Goal: Information Seeking & Learning: Learn about a topic

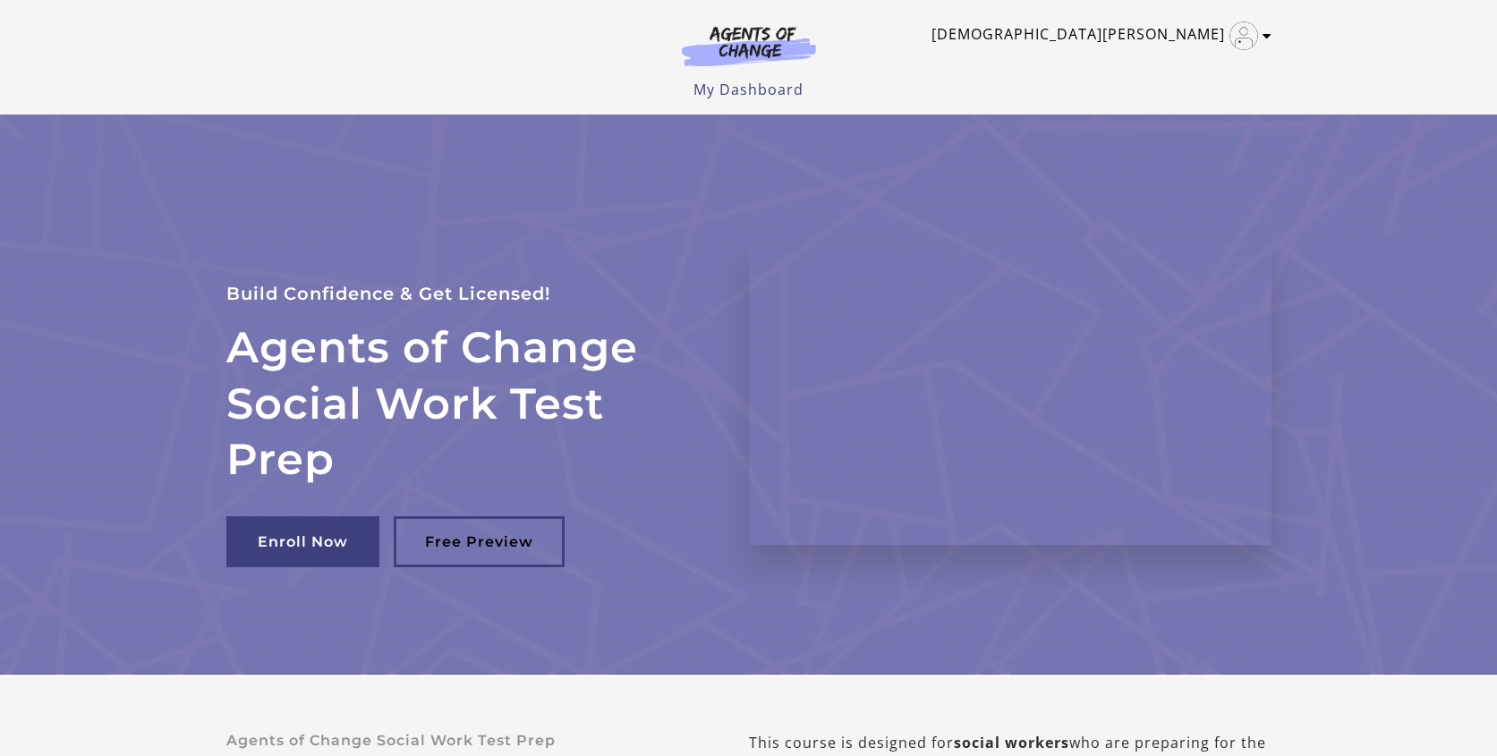
click at [1262, 38] on icon "Toggle menu" at bounding box center [1266, 36] width 9 height 14
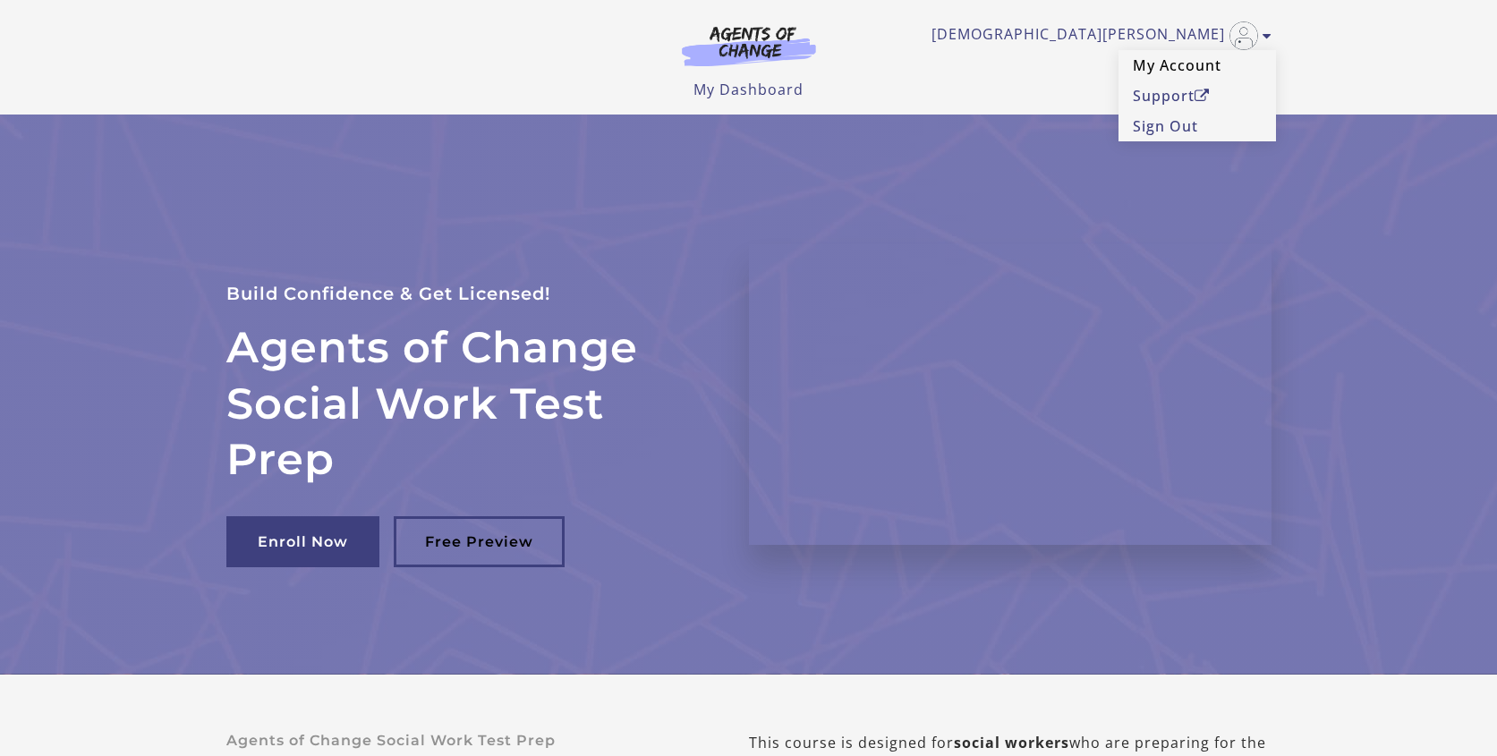
click at [1189, 64] on link "My Account" at bounding box center [1196, 65] width 157 height 30
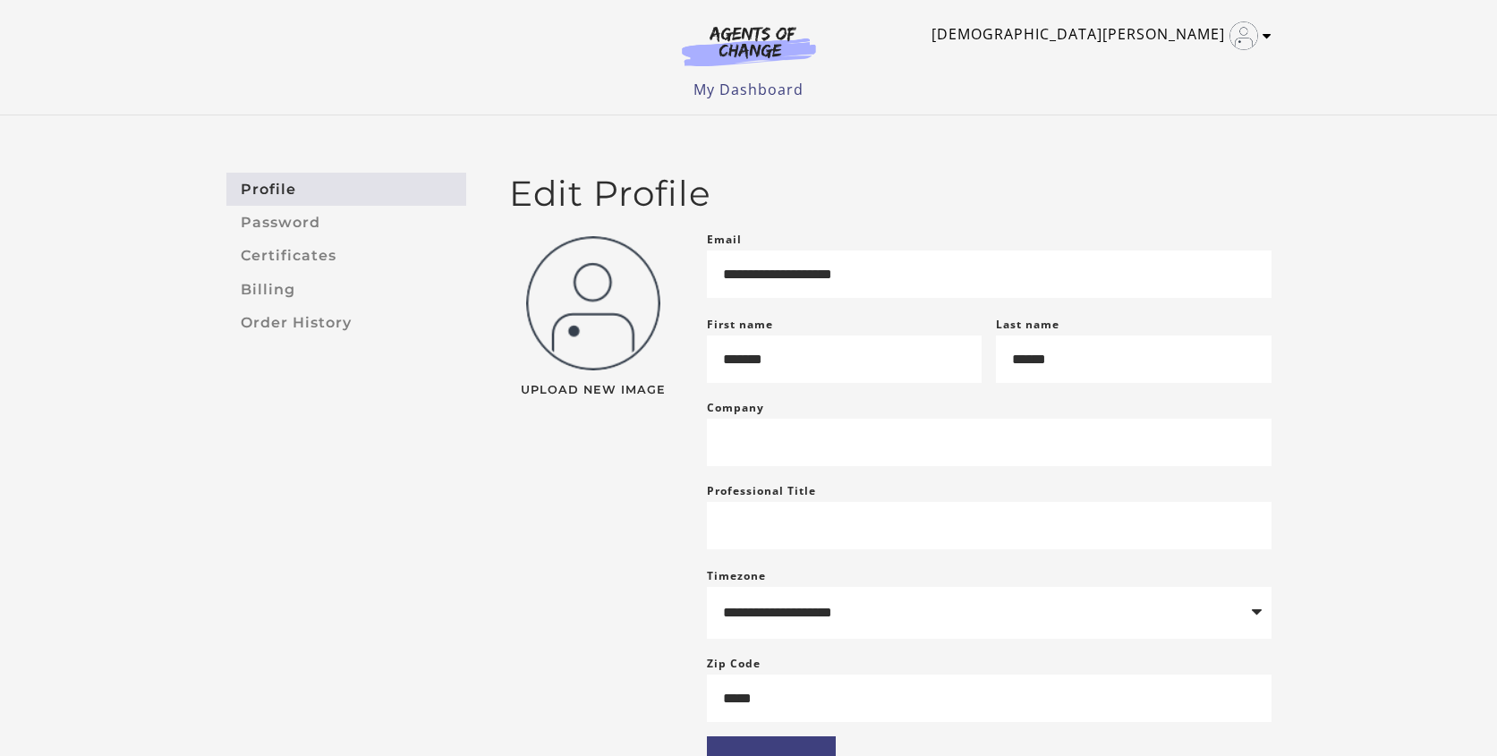
click at [1208, 36] on link "[DEMOGRAPHIC_DATA][PERSON_NAME]" at bounding box center [1096, 35] width 331 height 29
click at [1184, 72] on link "My Account" at bounding box center [1196, 65] width 157 height 30
click at [1267, 35] on icon "Toggle menu" at bounding box center [1266, 36] width 9 height 14
click at [858, 47] on ul "Kristen T My Account Support Sign Out" at bounding box center [748, 35] width 1045 height 29
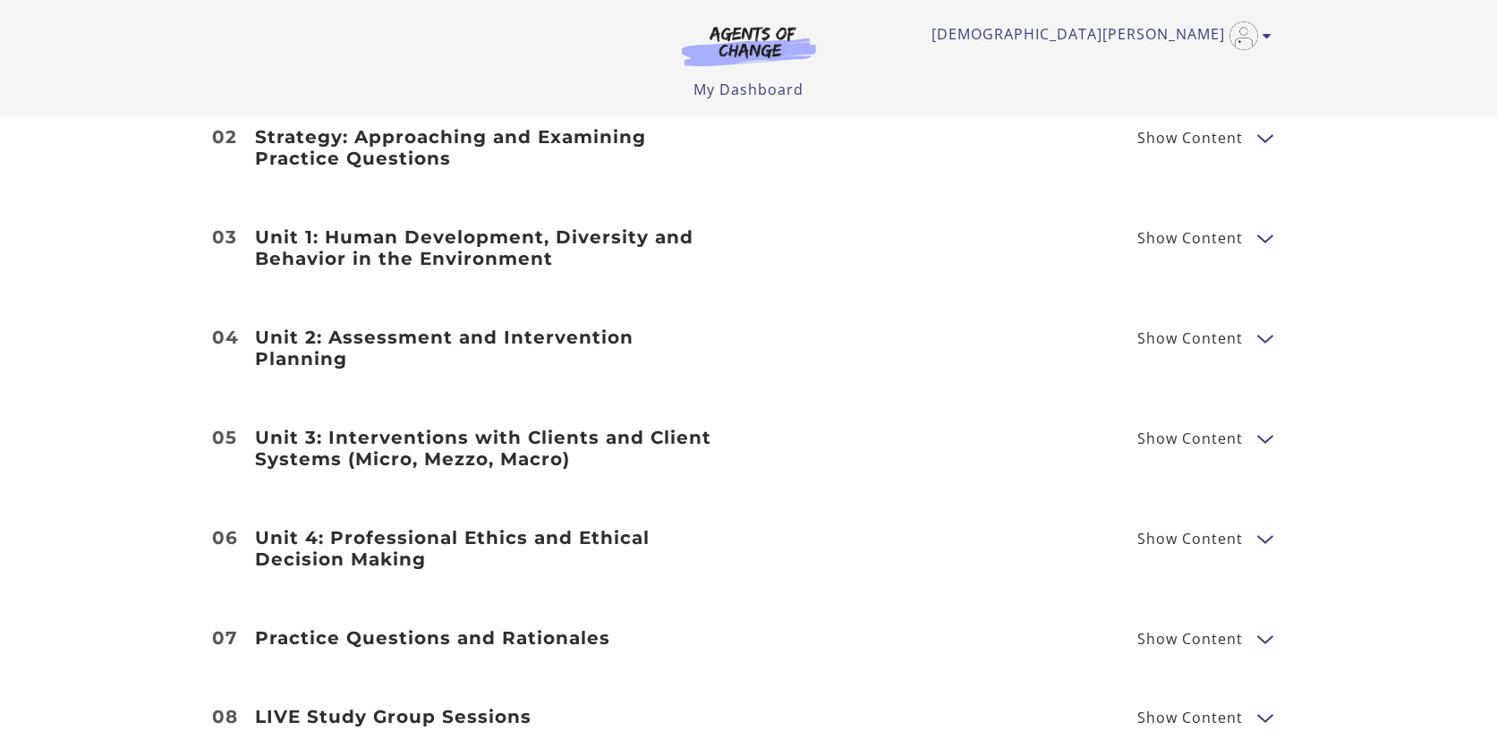
scroll to position [2385, 0]
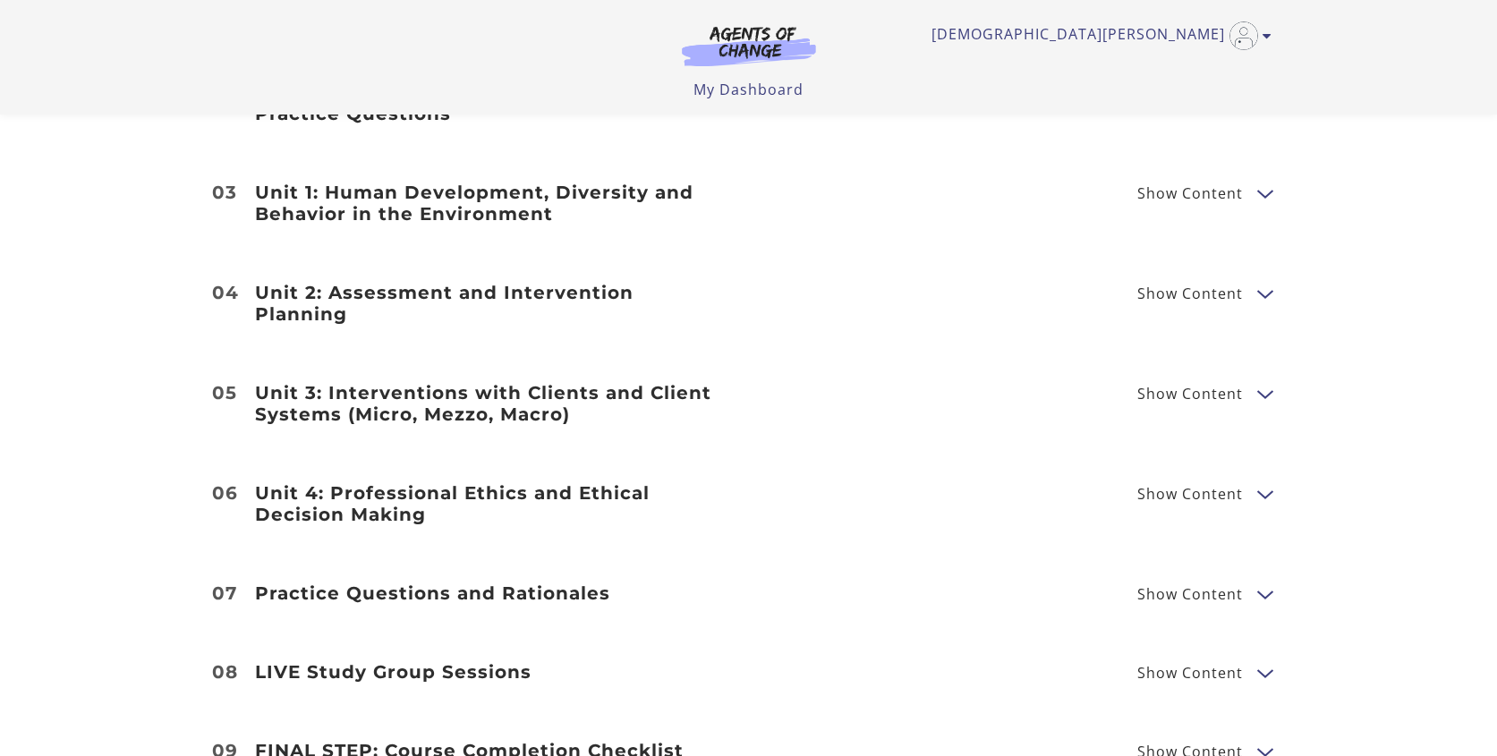
click at [1267, 294] on button "Show Content" at bounding box center [1264, 293] width 14 height 22
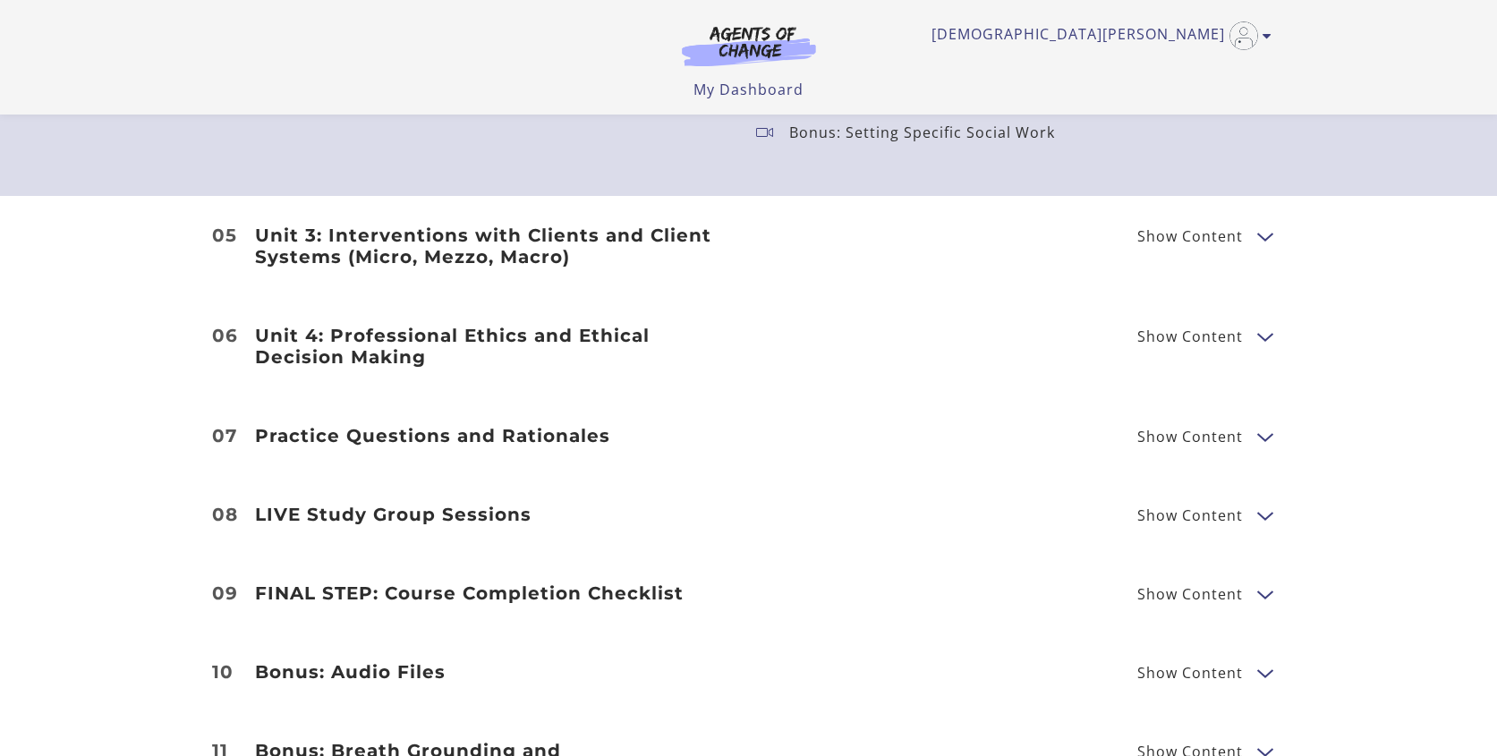
scroll to position [3293, 0]
click at [1265, 668] on button "Show Content" at bounding box center [1264, 670] width 14 height 22
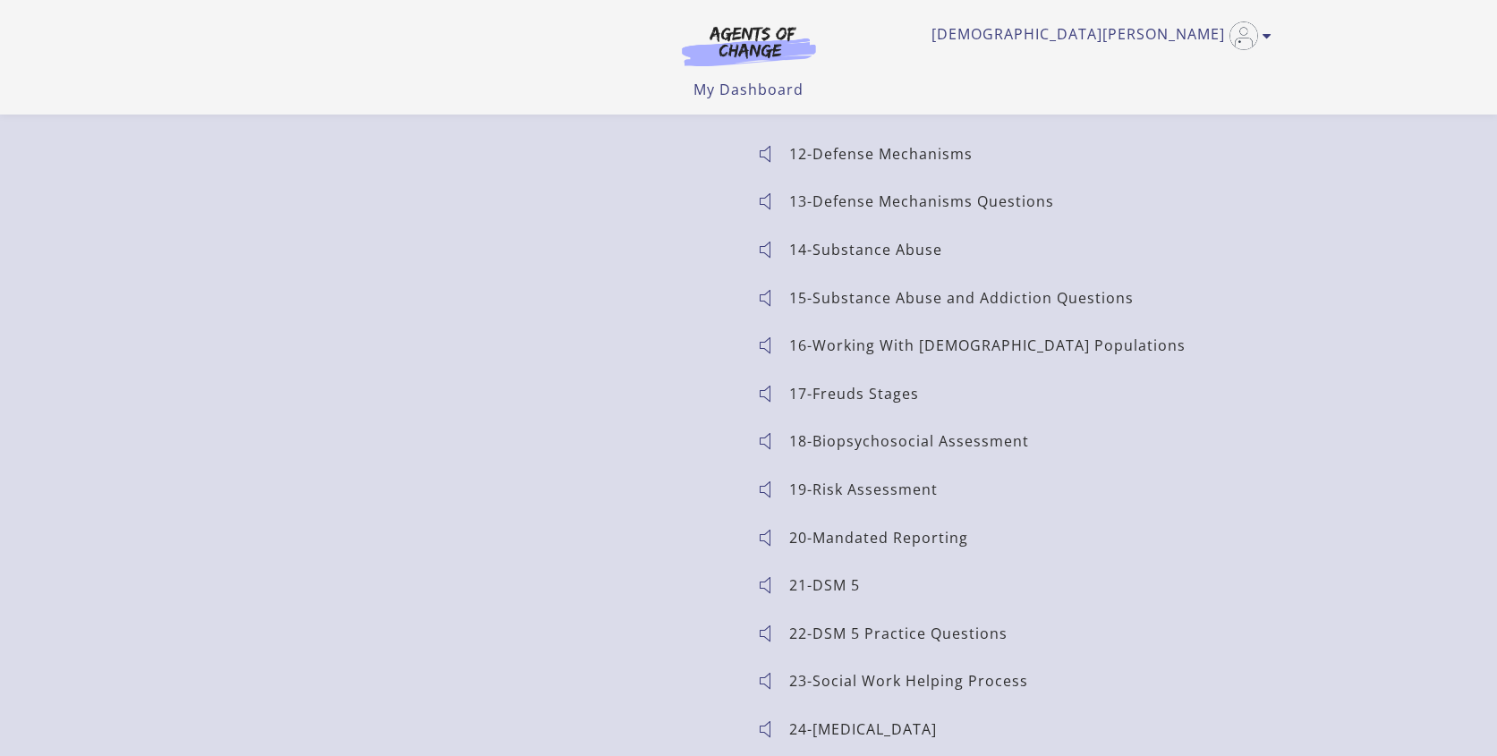
scroll to position [4348, 0]
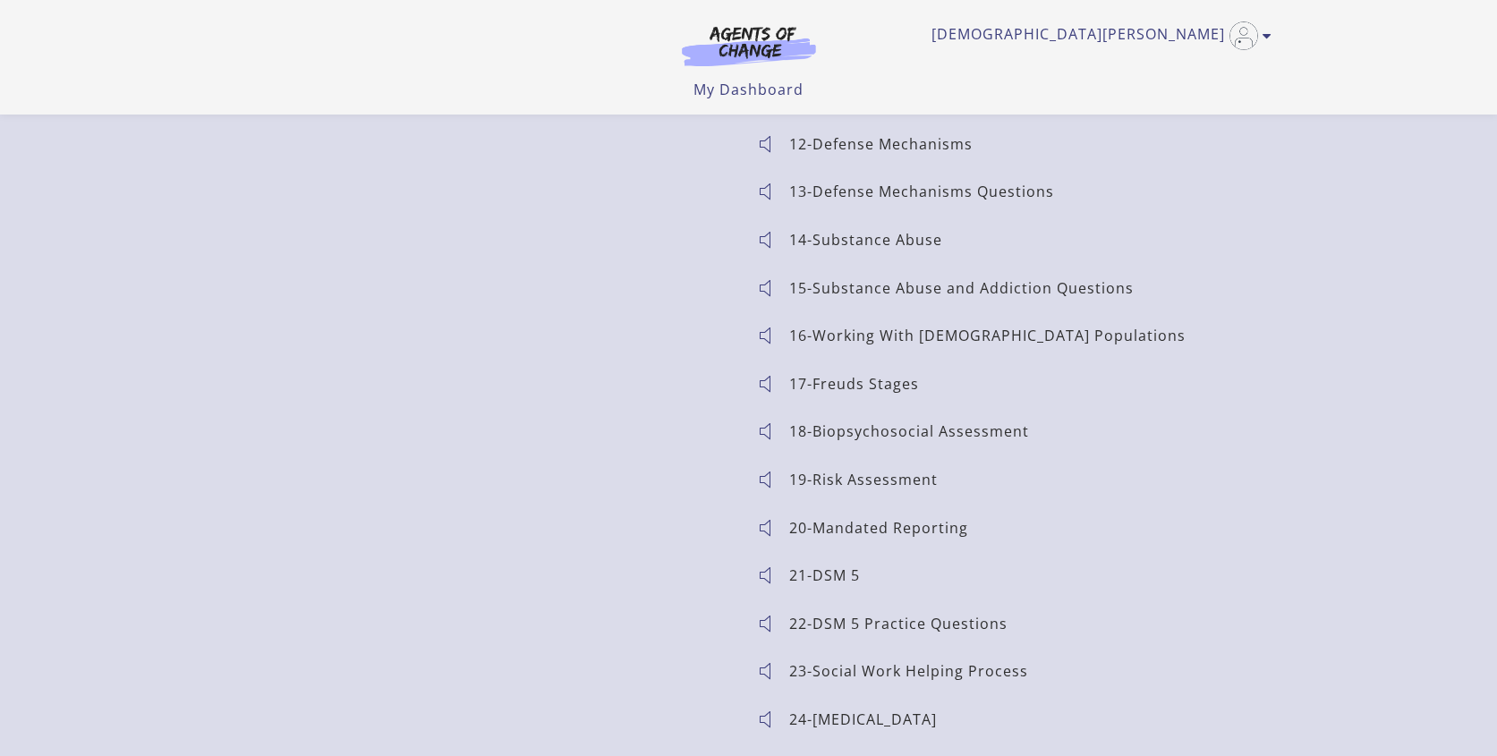
click at [845, 572] on p "21-DSM 5" at bounding box center [831, 575] width 85 height 14
click at [764, 574] on icon at bounding box center [772, 575] width 33 height 18
click at [828, 574] on p "21-DSM 5" at bounding box center [831, 575] width 85 height 14
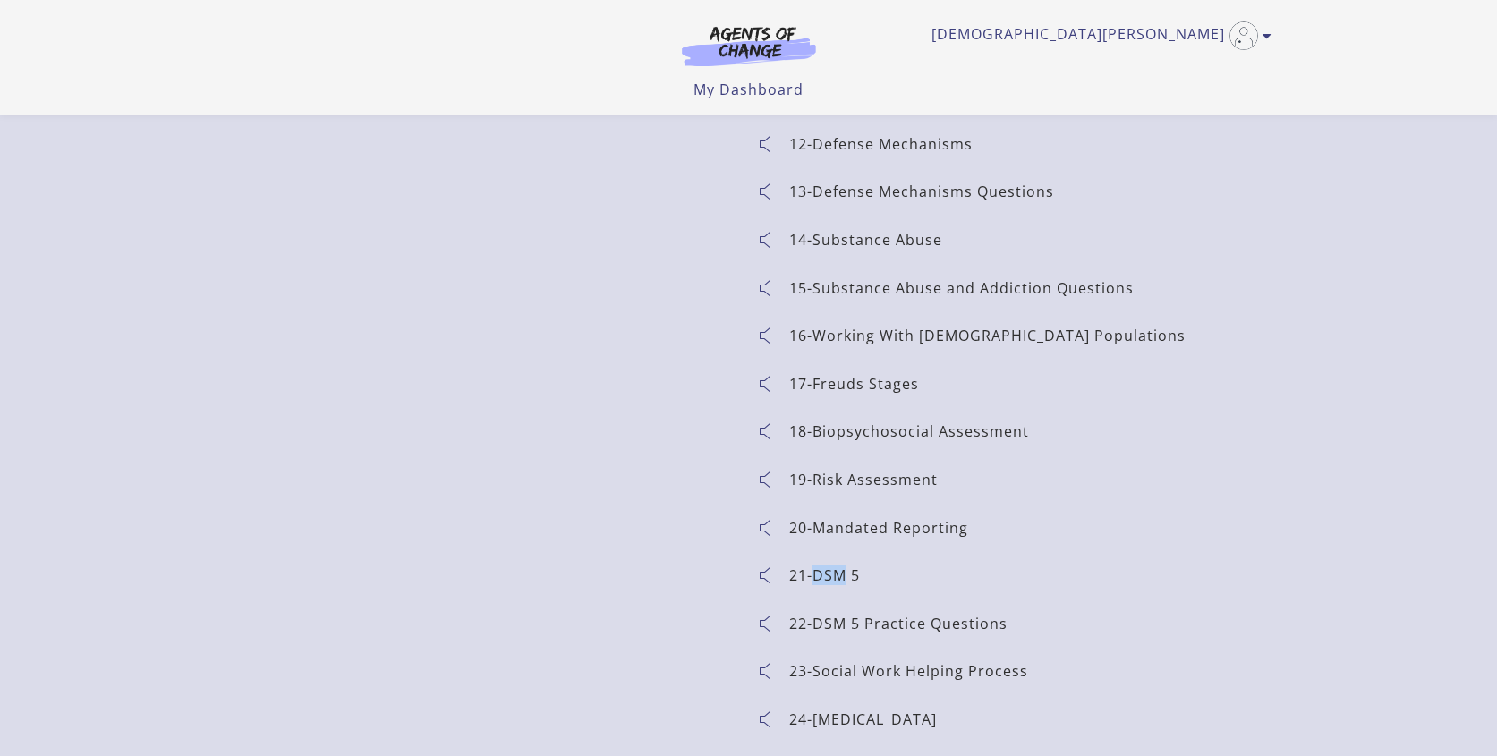
click at [828, 574] on p "21-DSM 5" at bounding box center [831, 575] width 85 height 14
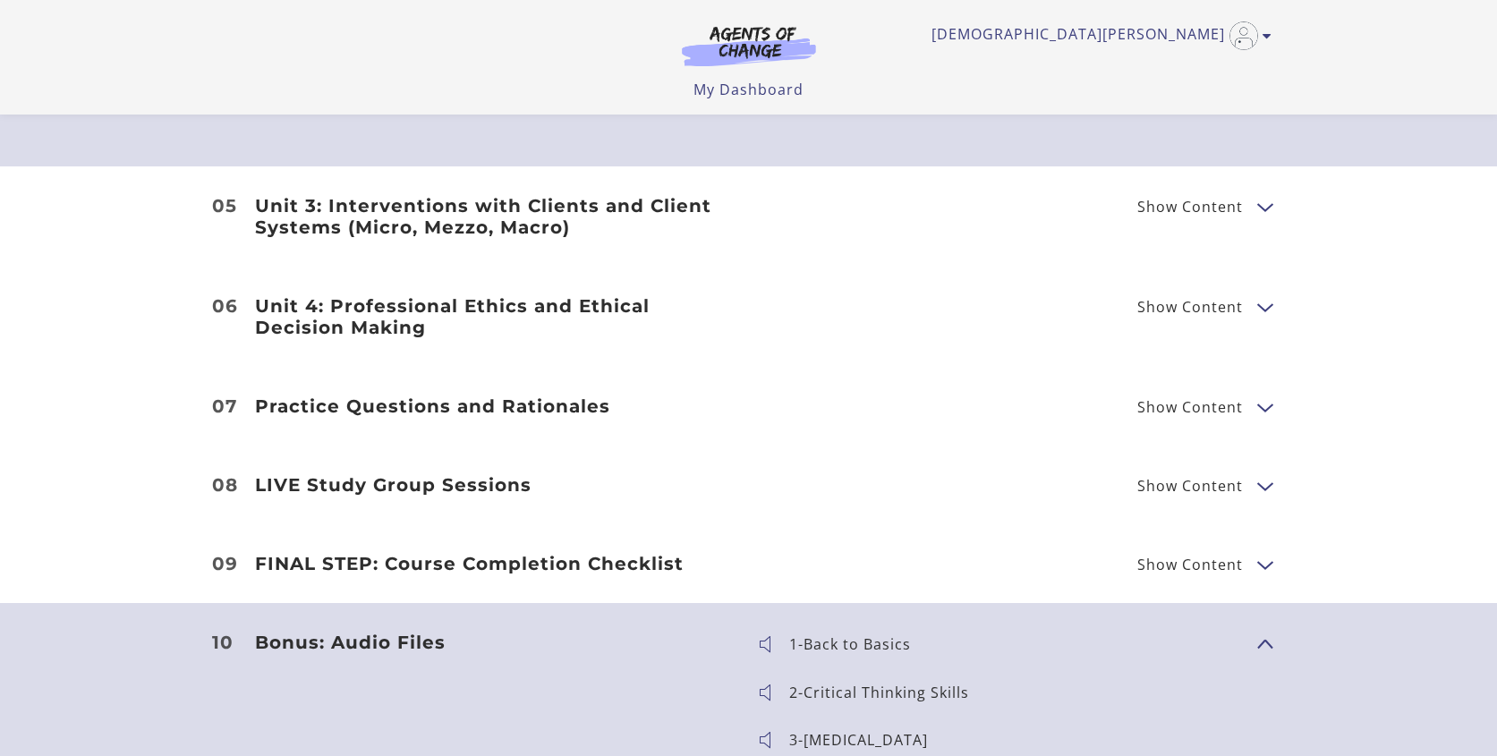
scroll to position [3319, 0]
click at [742, 91] on link "My Dashboard" at bounding box center [748, 90] width 110 height 20
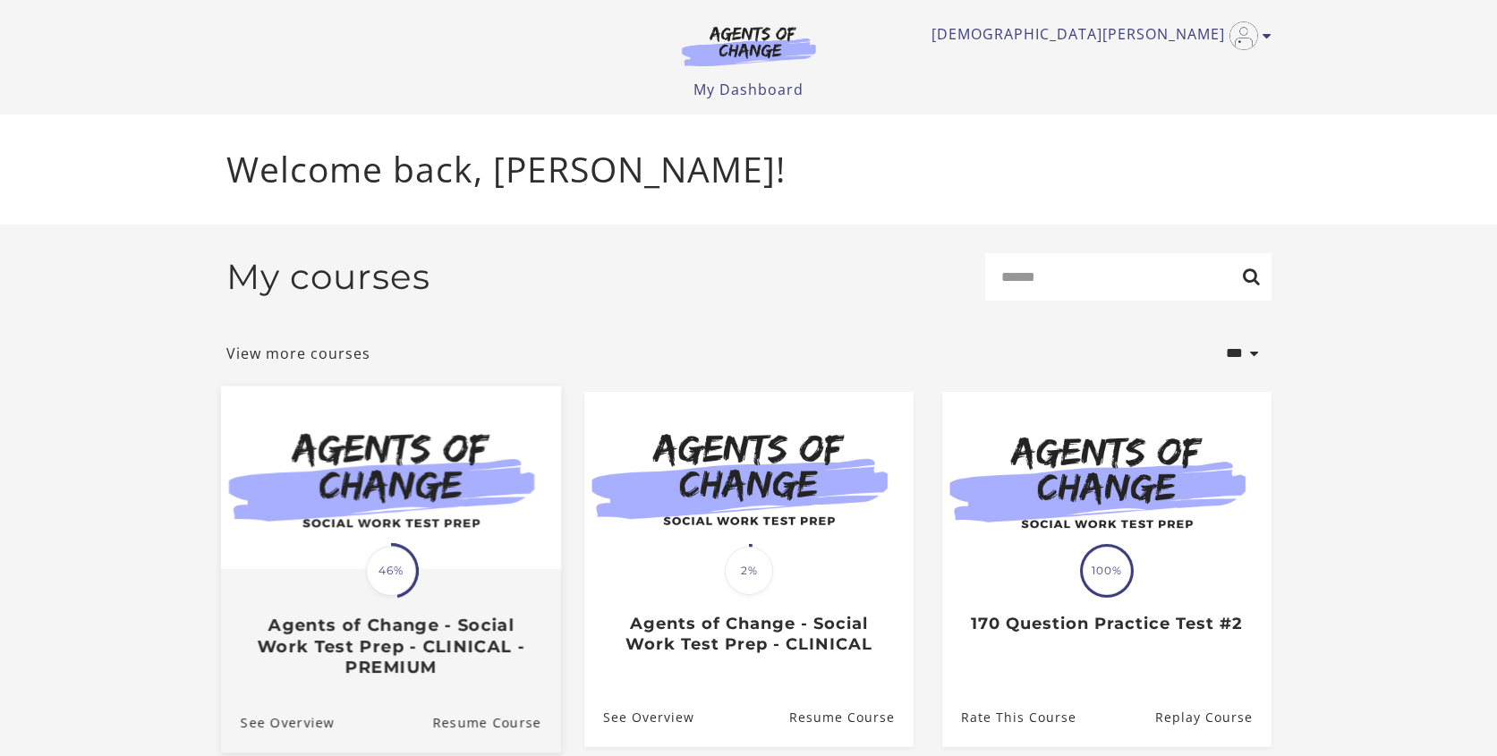
click at [321, 495] on img at bounding box center [390, 477] width 340 height 183
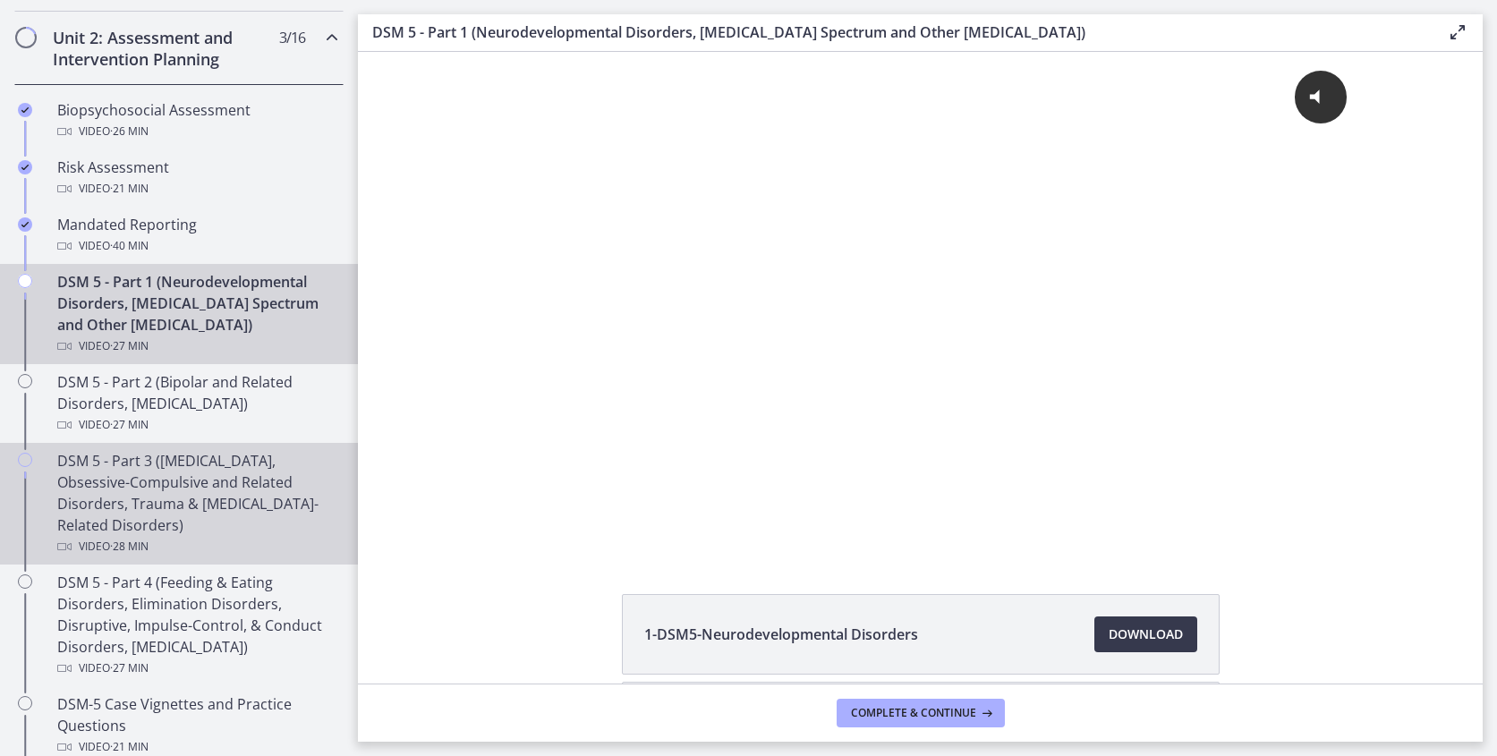
scroll to position [556, 0]
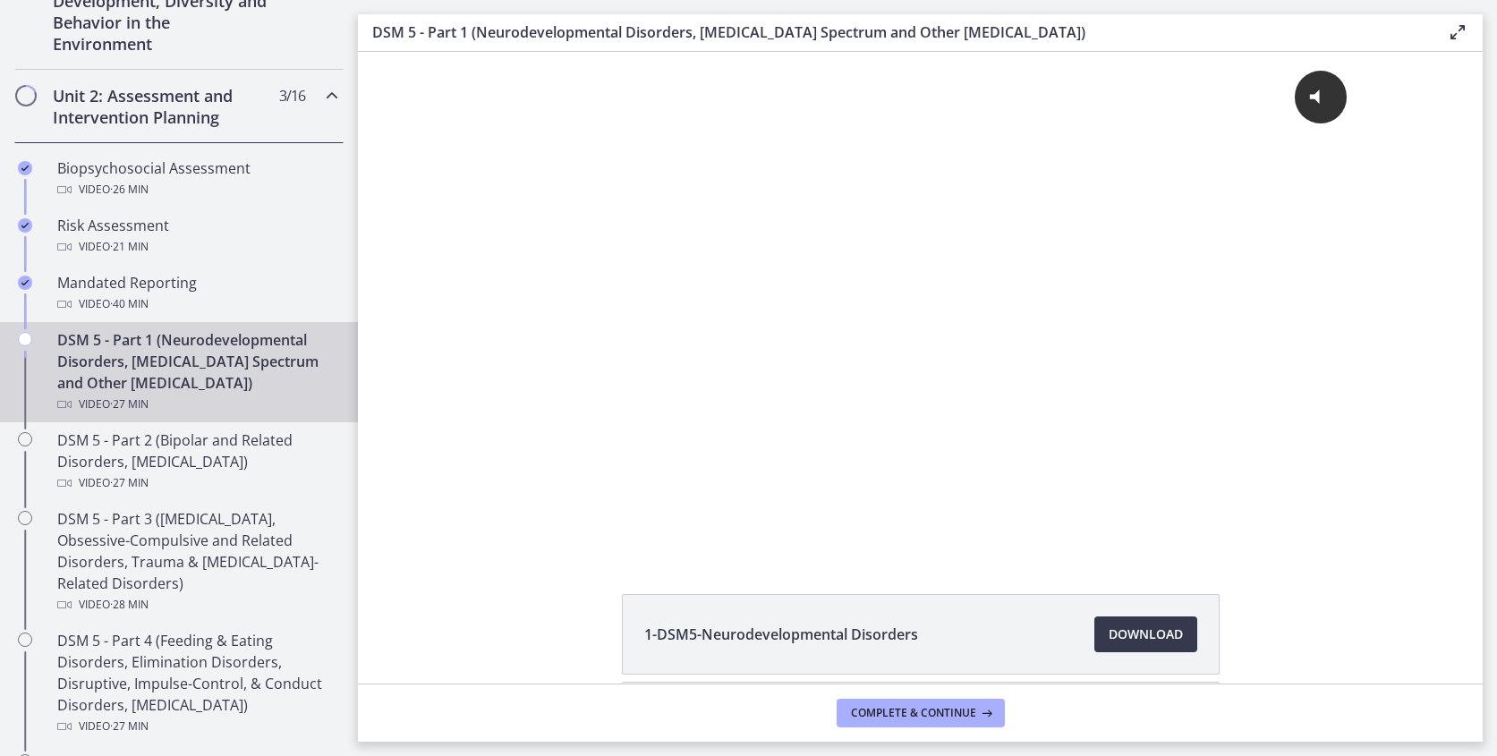
click at [154, 380] on div "DSM 5 - Part 1 (Neurodevelopmental Disorders, [MEDICAL_DATA] Spectrum and Other…" at bounding box center [196, 372] width 279 height 86
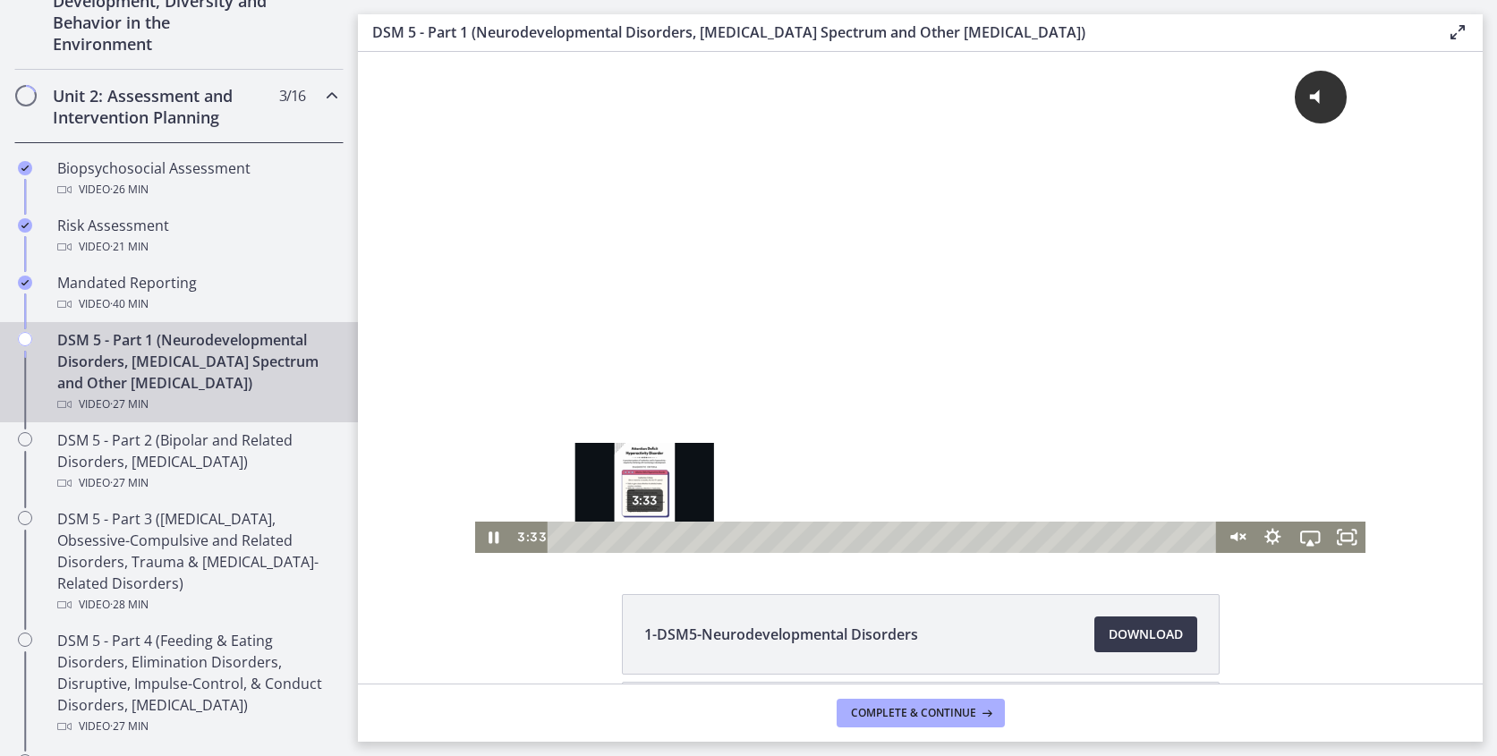
click at [641, 539] on div "3:33" at bounding box center [884, 537] width 647 height 31
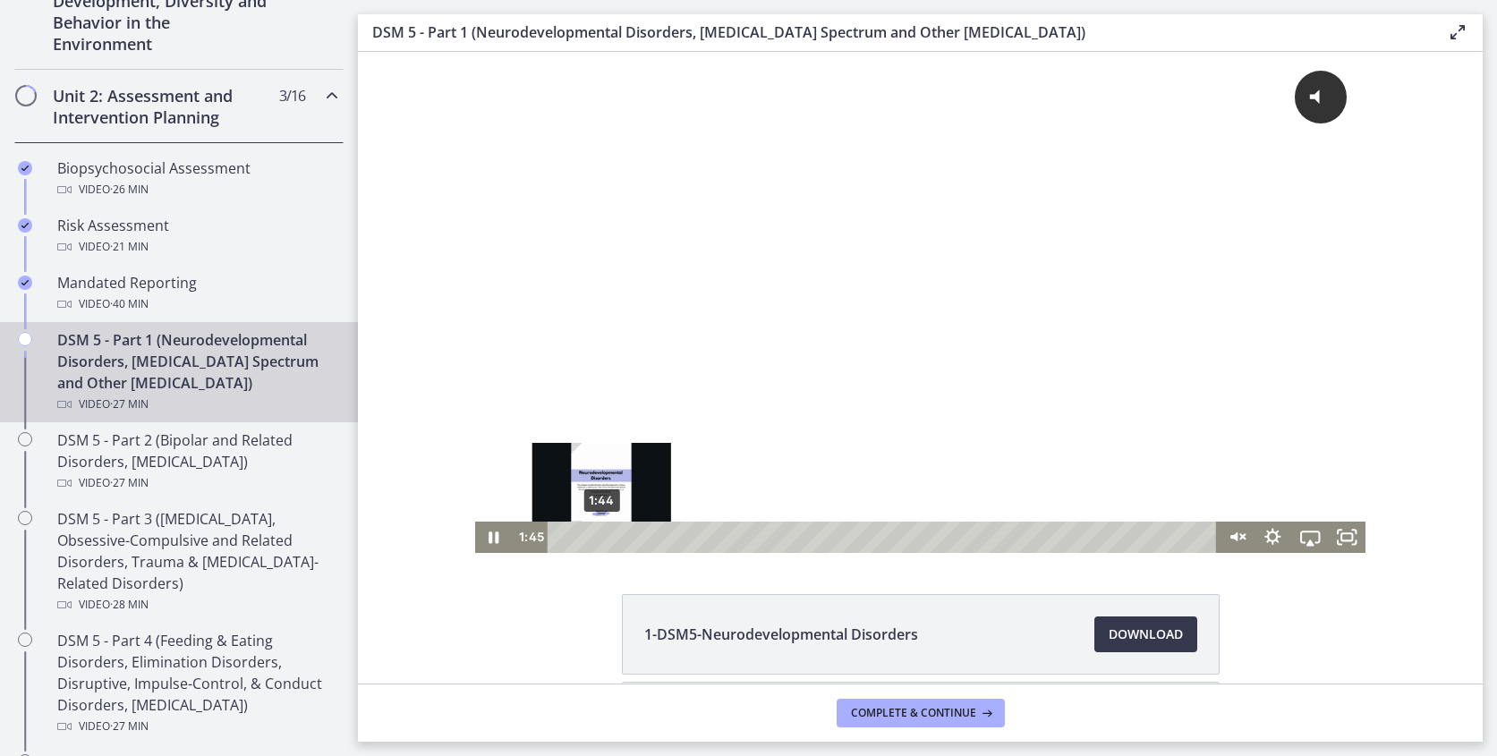
drag, startPoint x: 641, startPoint y: 539, endPoint x: 602, endPoint y: 539, distance: 38.5
click at [602, 539] on div "Playbar" at bounding box center [602, 537] width 11 height 11
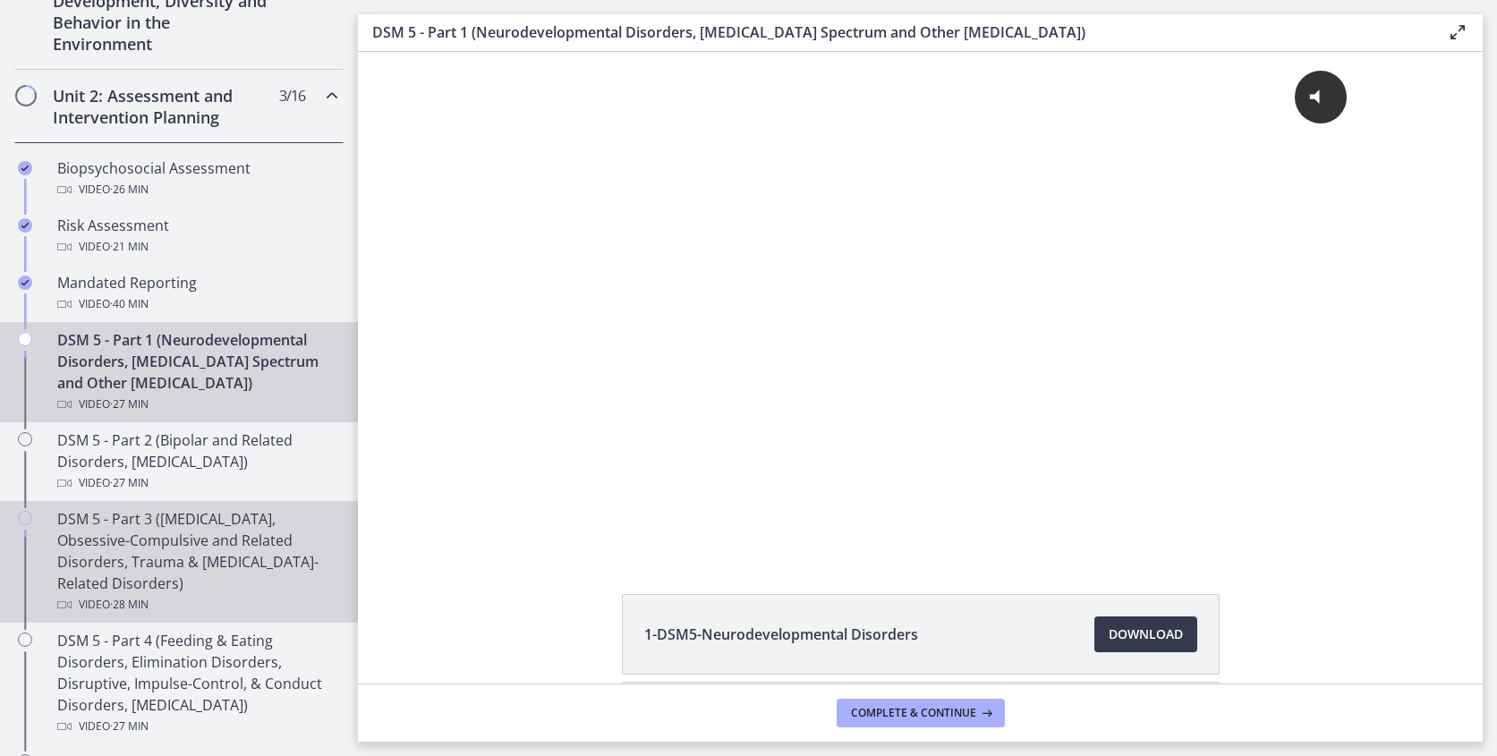
click at [165, 582] on div "DSM 5 - Part 3 ([MEDICAL_DATA], Obsessive-Compulsive and Related Disorders, Tra…" at bounding box center [196, 561] width 279 height 107
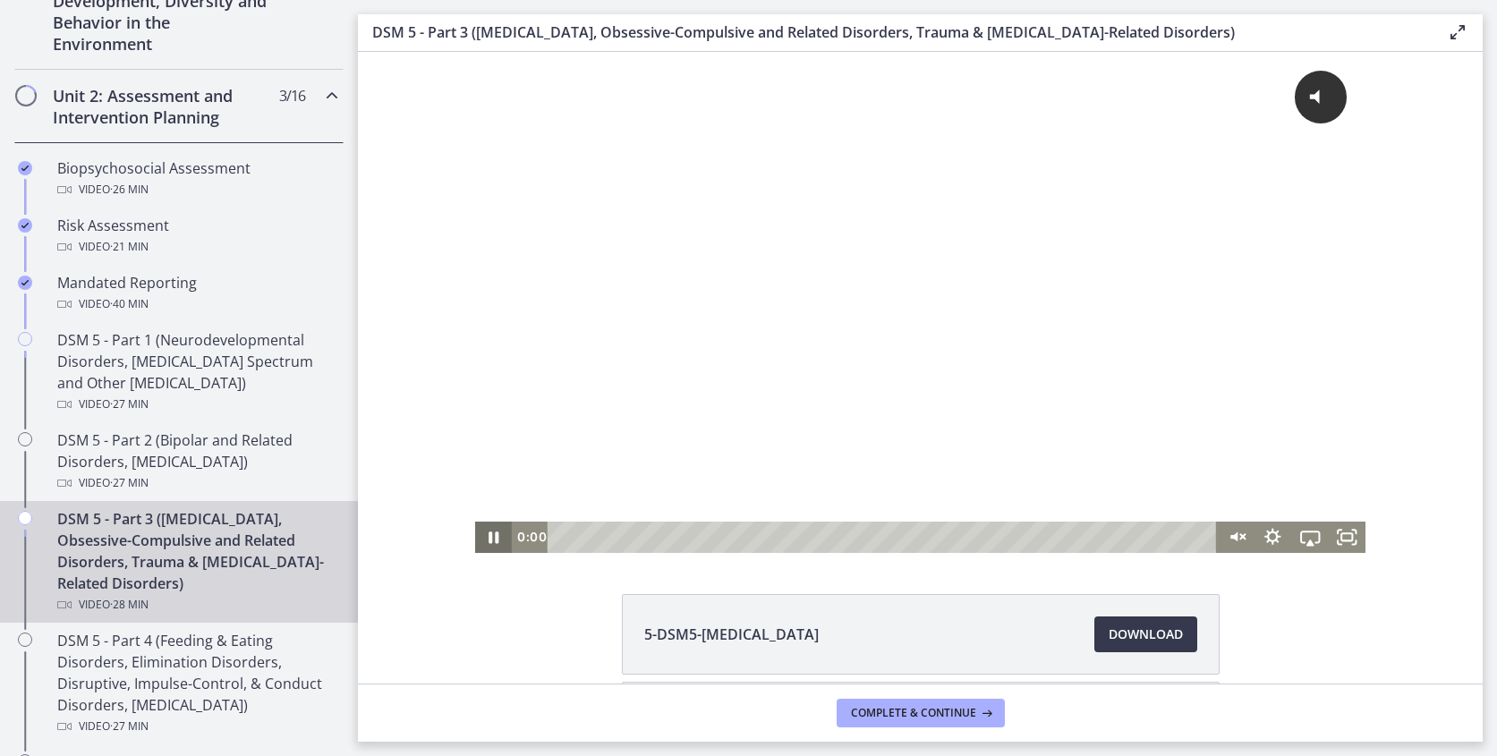
drag, startPoint x: 565, startPoint y: 537, endPoint x: 503, endPoint y: 552, distance: 63.6
click at [503, 552] on div "0:00 0:04" at bounding box center [920, 537] width 891 height 31
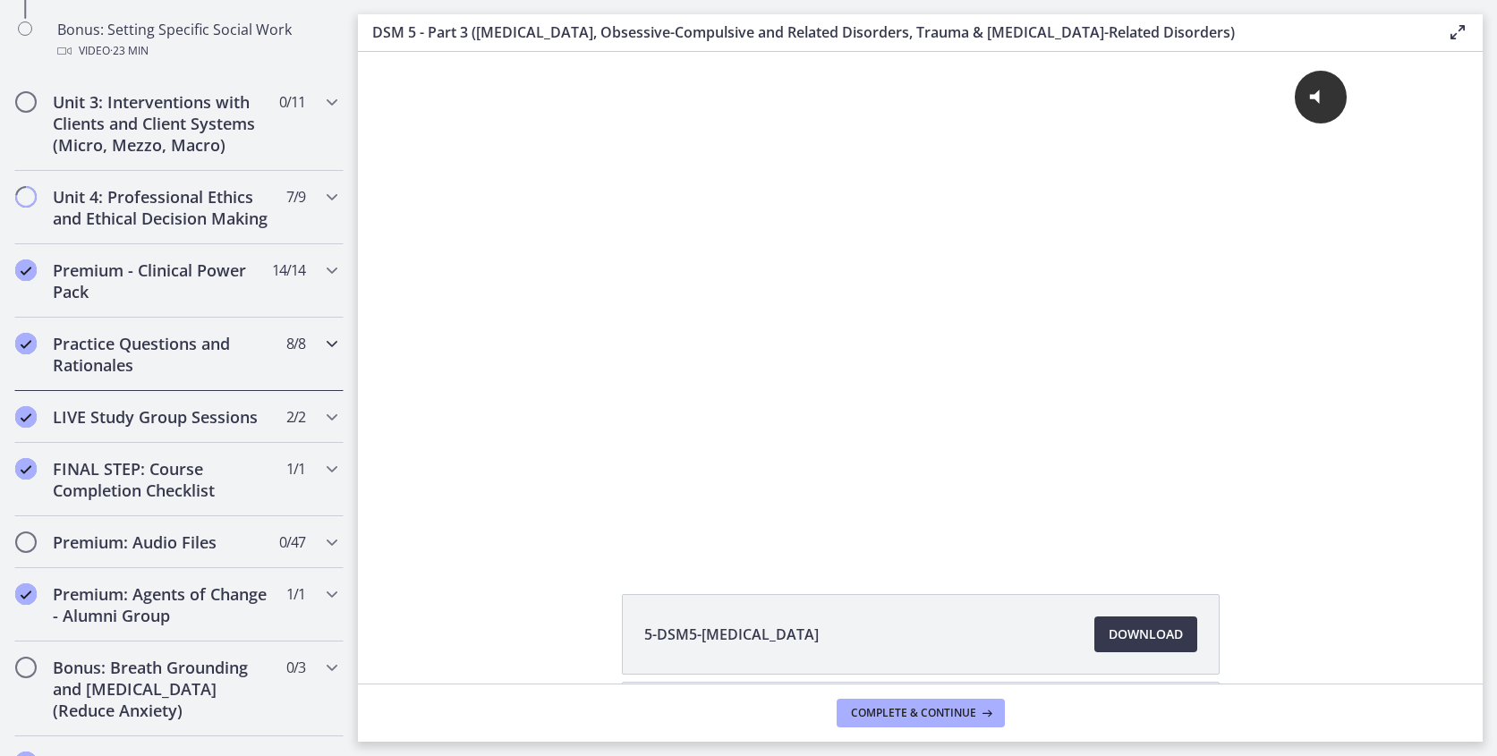
scroll to position [1775, 0]
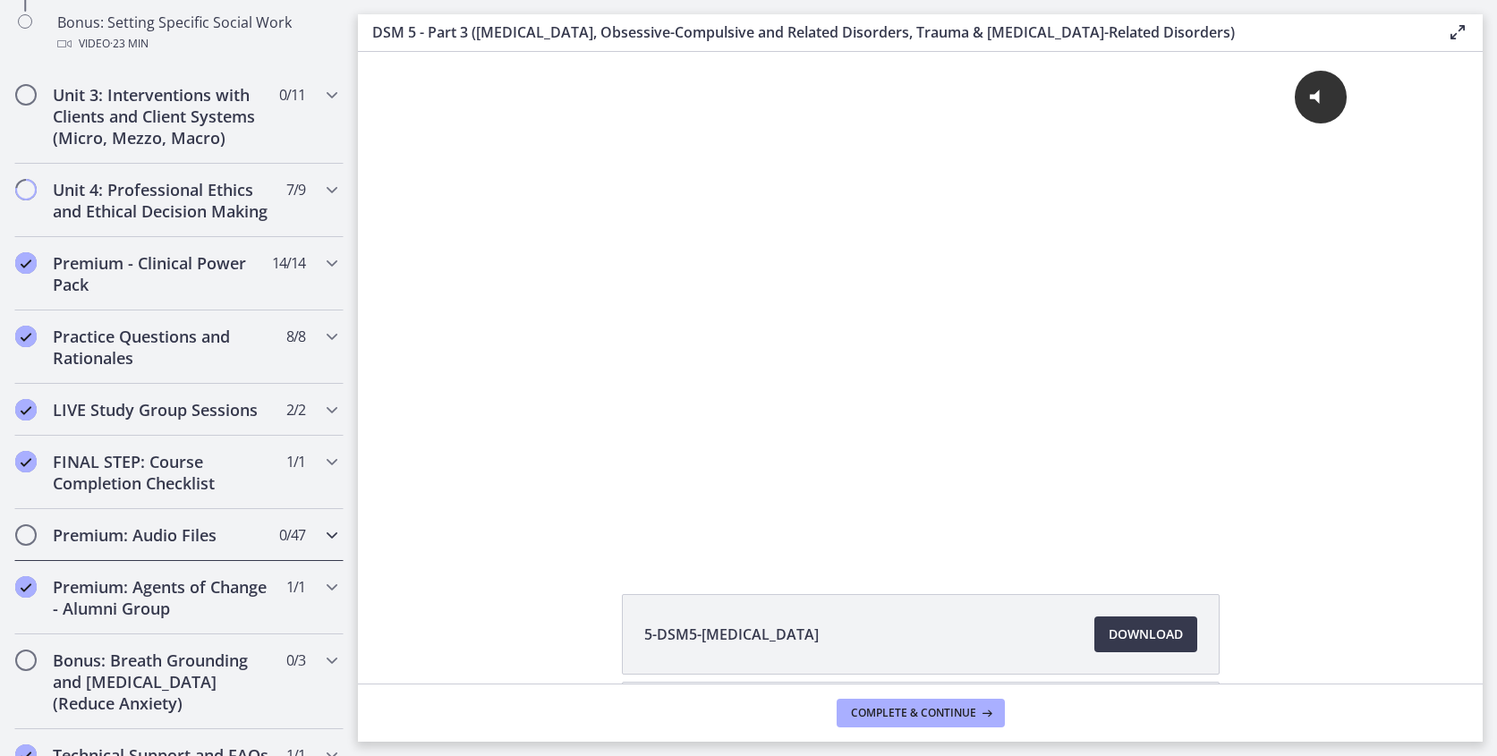
click at [327, 540] on icon "Chapters" at bounding box center [331, 534] width 21 height 21
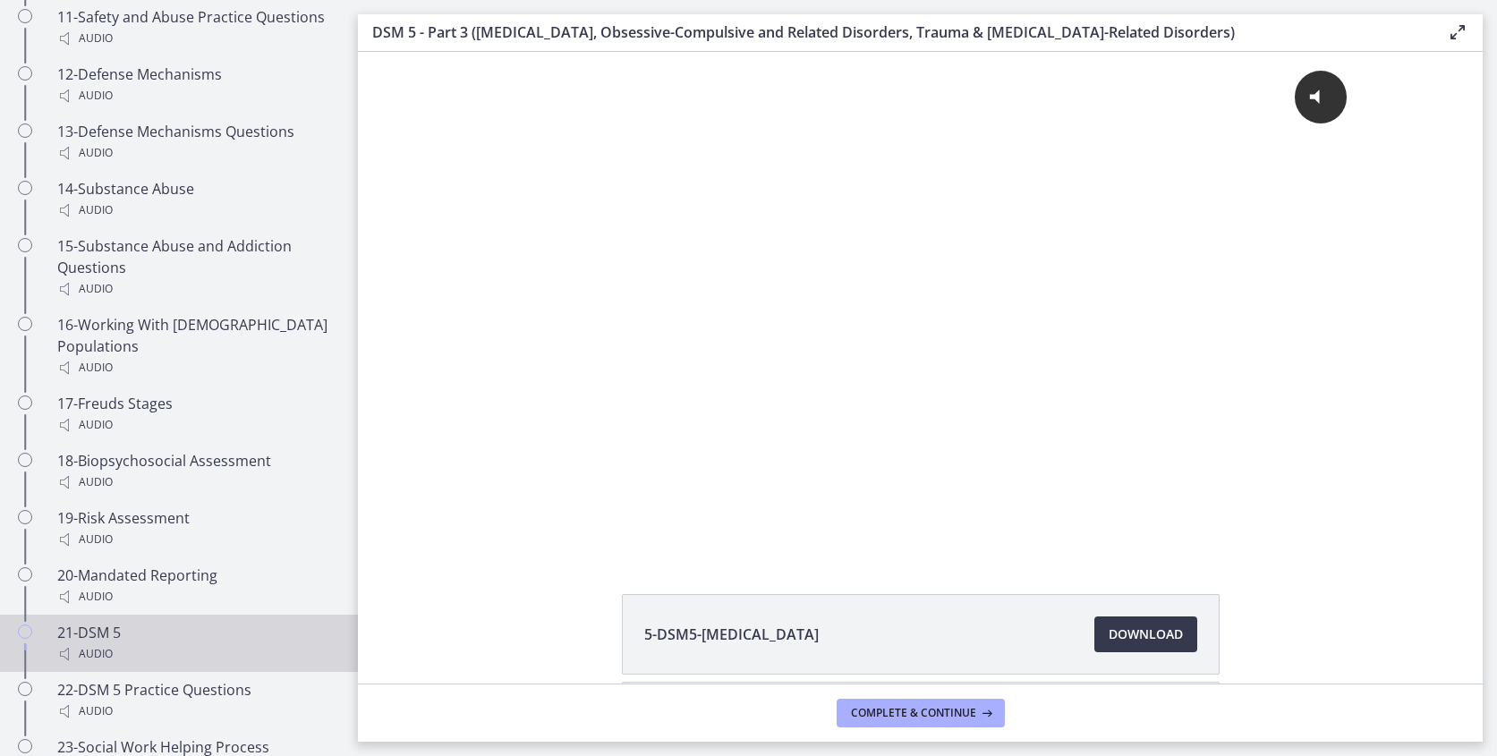
scroll to position [1802, 0]
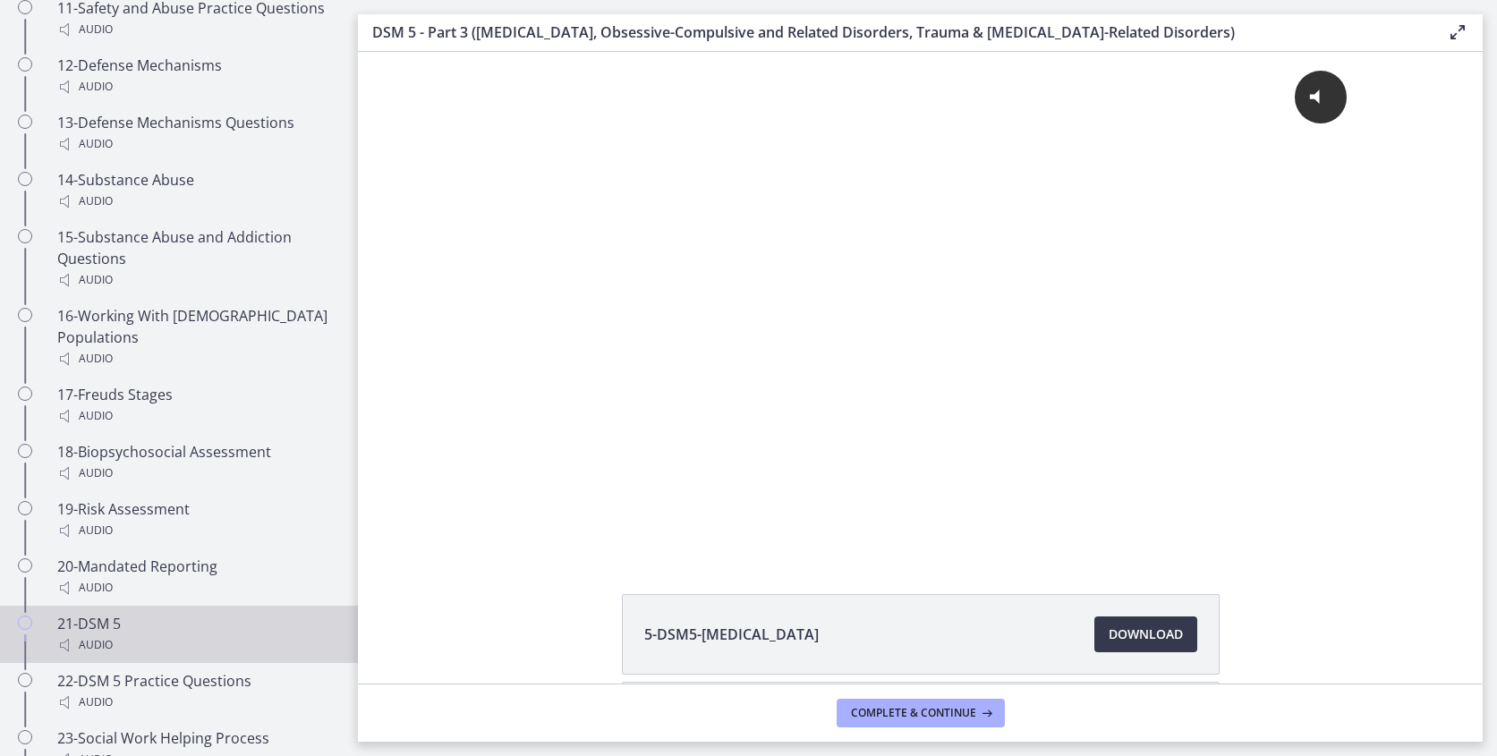
click at [85, 613] on div "21-DSM 5 Audio" at bounding box center [196, 634] width 279 height 43
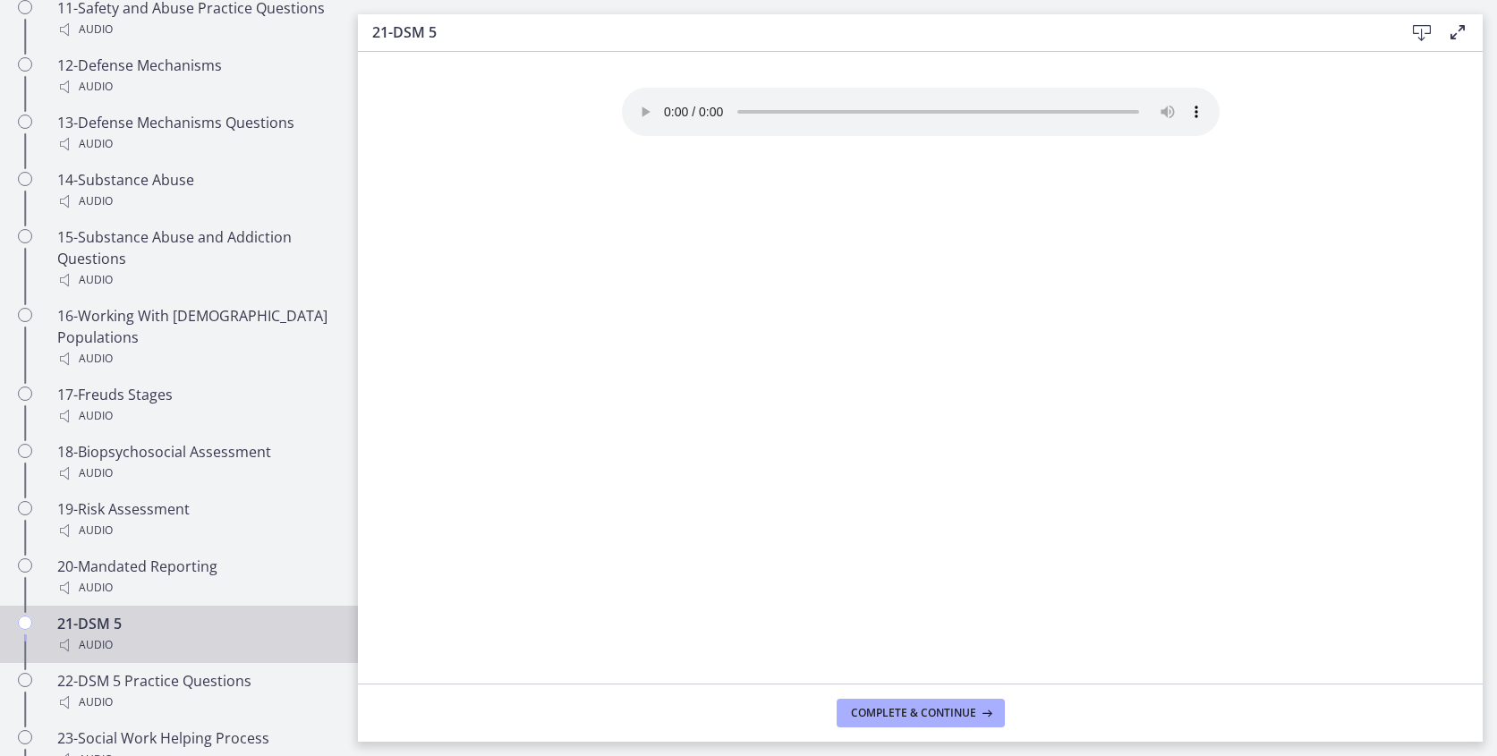
drag, startPoint x: 748, startPoint y: 104, endPoint x: 838, endPoint y: 116, distance: 91.2
click at [838, 116] on div "Your browser doesn't support the audio element. Download it here" at bounding box center [921, 115] width 598 height 54
click at [642, 102] on audio "Your browser doesn't support the audio element. Download it here" at bounding box center [921, 112] width 598 height 48
drag, startPoint x: 990, startPoint y: 104, endPoint x: 1008, endPoint y: 109, distance: 19.5
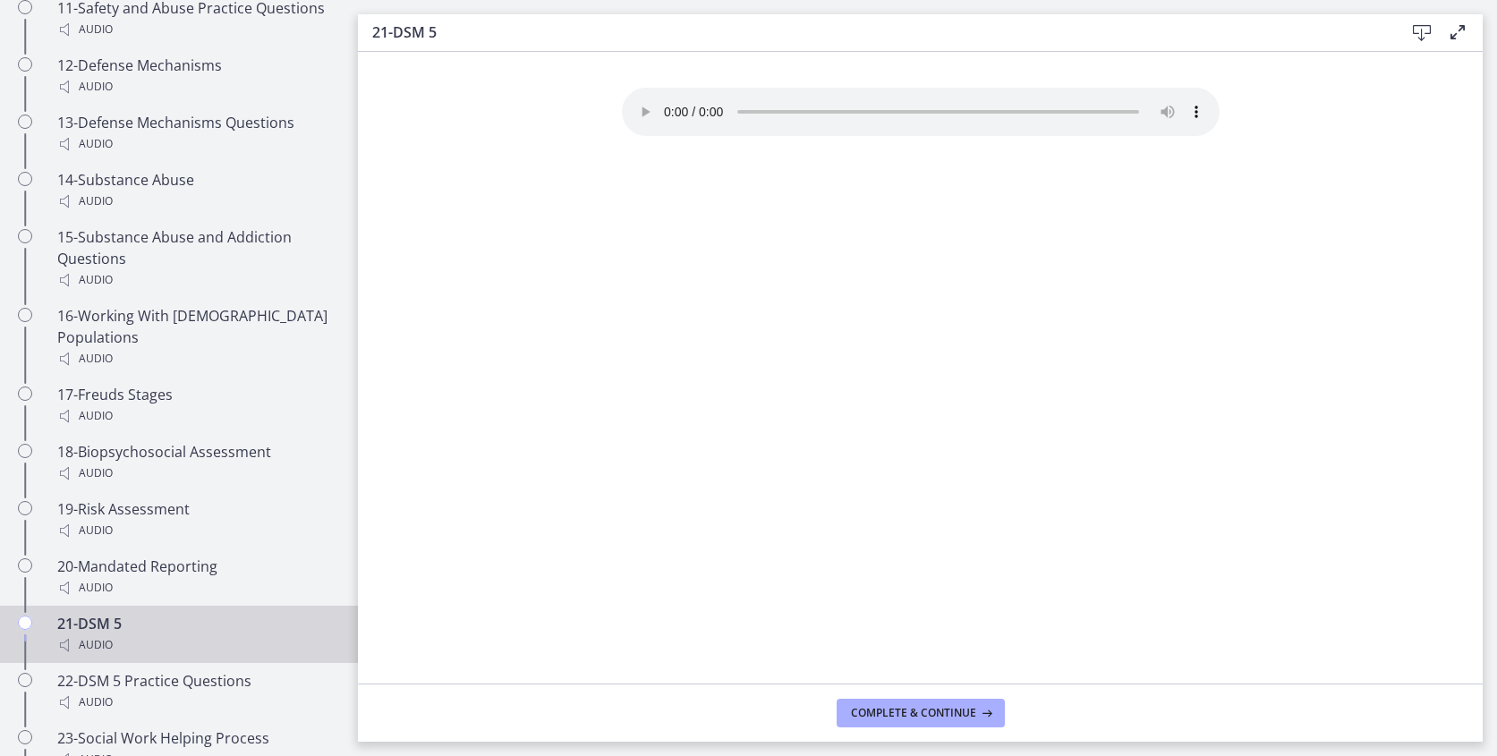
click at [1008, 109] on audio "Your browser doesn't support the audio element. Download it here" at bounding box center [921, 112] width 598 height 48
drag, startPoint x: 1008, startPoint y: 109, endPoint x: 1020, endPoint y: 110, distance: 11.7
click at [1020, 110] on audio "Your browser doesn't support the audio element. Download it here" at bounding box center [921, 112] width 598 height 48
drag, startPoint x: 1007, startPoint y: 106, endPoint x: 1036, endPoint y: 112, distance: 29.1
click at [1037, 112] on audio "Your browser doesn't support the audio element. Download it here" at bounding box center [921, 112] width 598 height 48
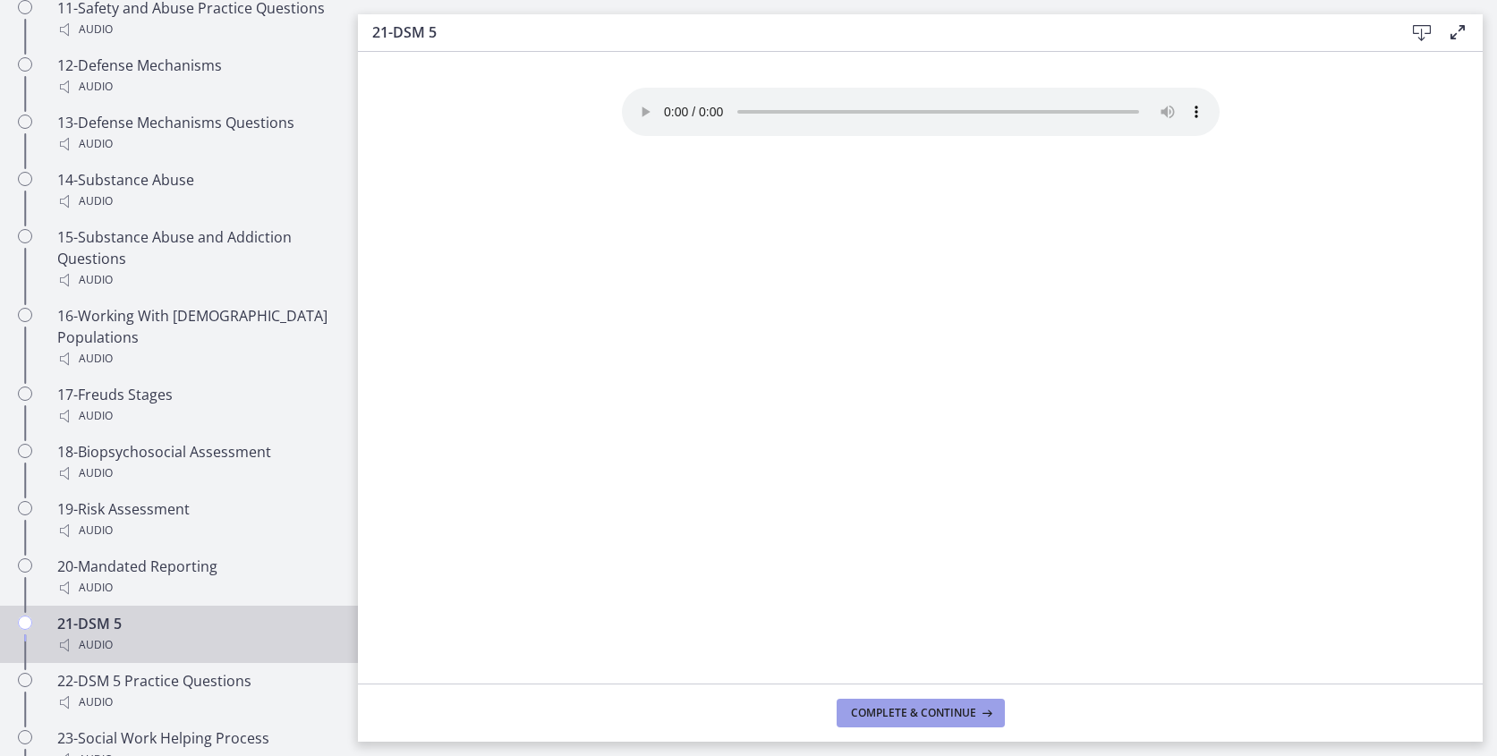
click at [911, 714] on span "Complete & continue" at bounding box center [913, 713] width 125 height 14
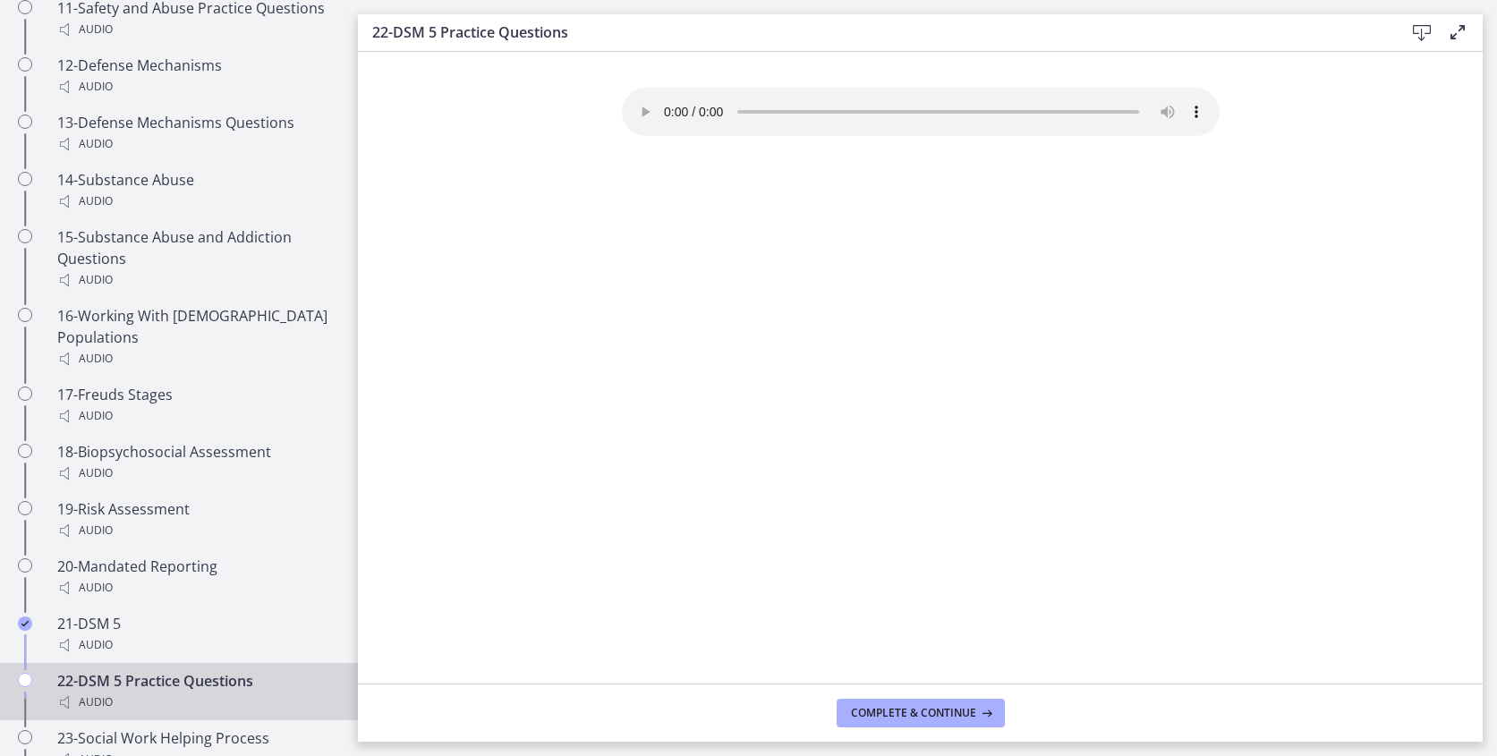
click at [137, 692] on div "Audio" at bounding box center [196, 702] width 279 height 21
click at [753, 104] on audio "Your browser doesn't support the audio element. Download it here" at bounding box center [921, 112] width 598 height 48
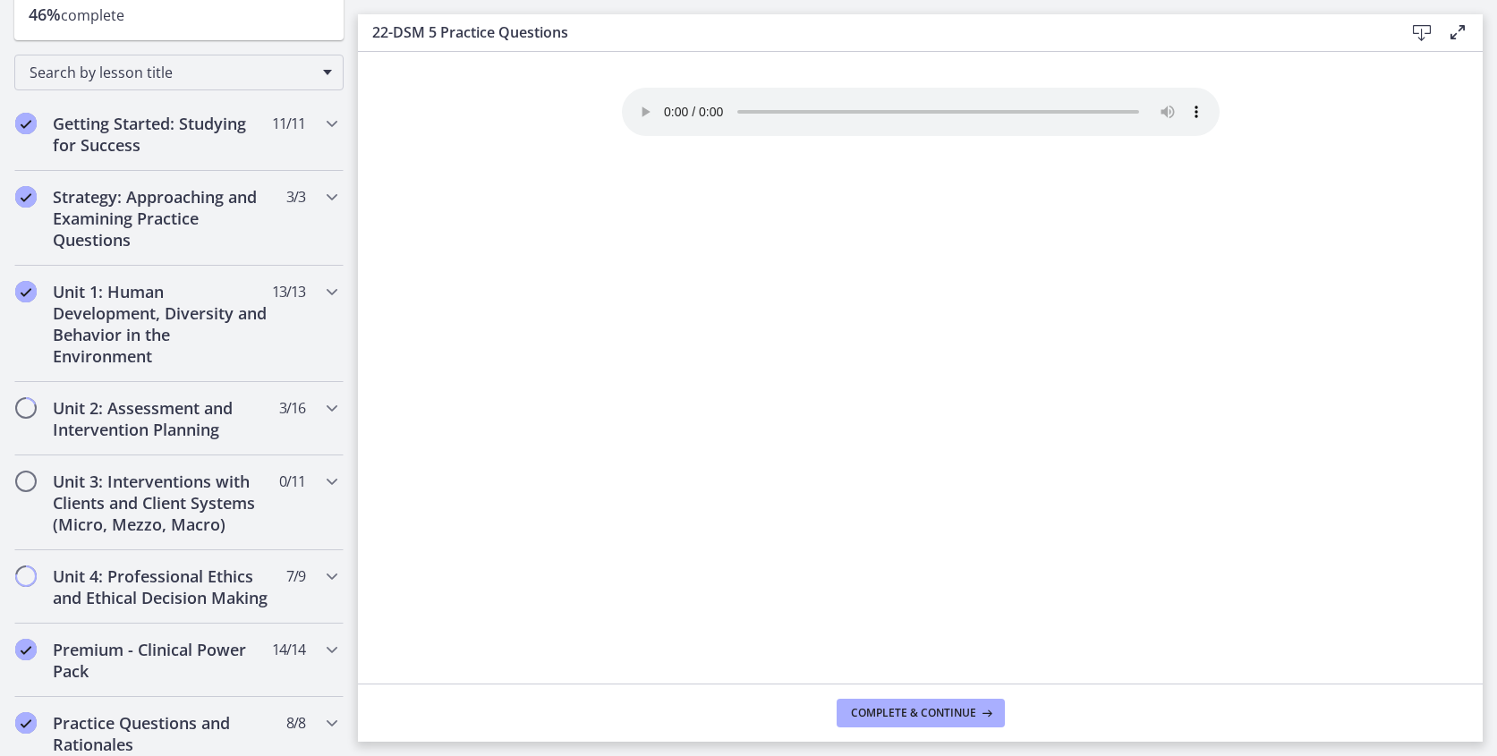
scroll to position [193, 0]
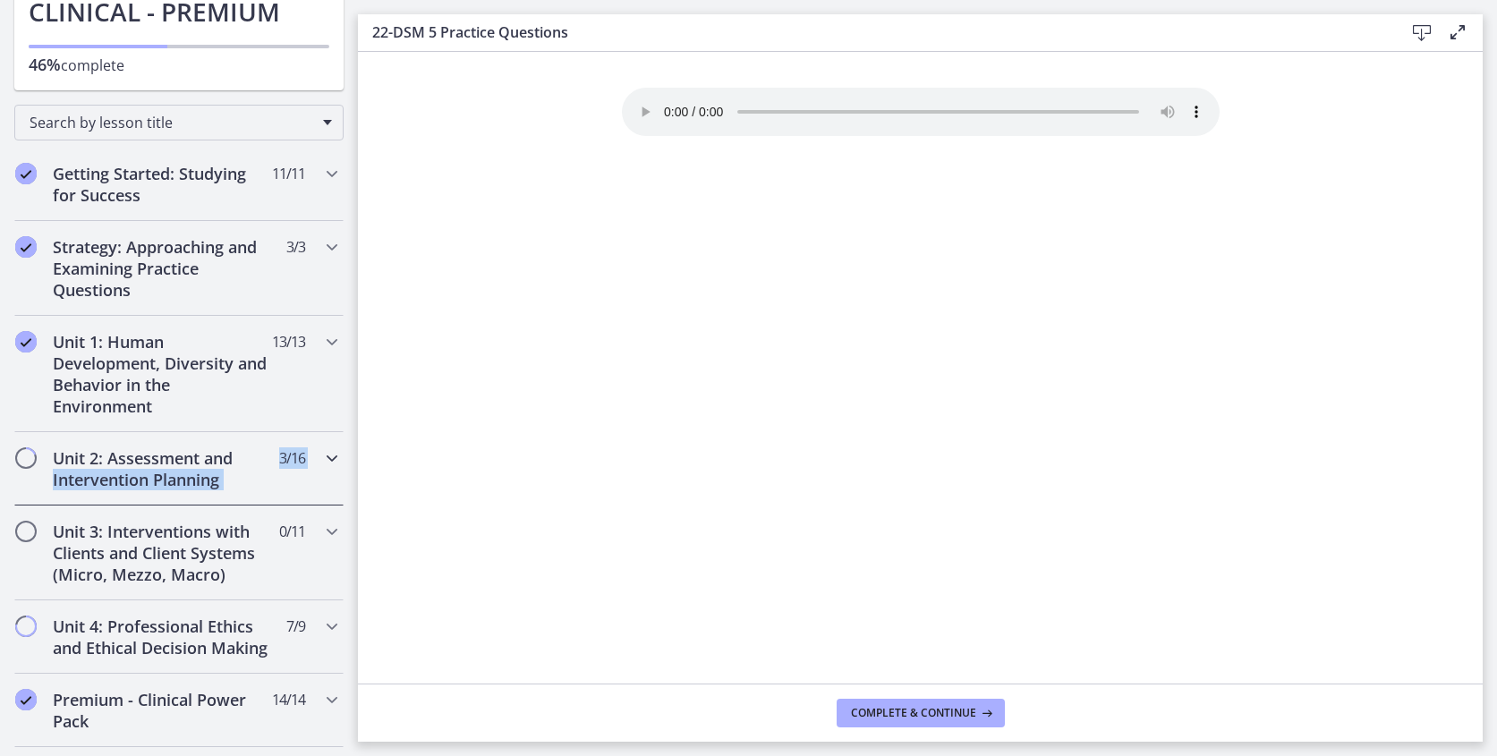
click at [321, 461] on div "Unit 2: Assessment and Intervention Planning 3 / 16 Completed" at bounding box center [178, 468] width 329 height 73
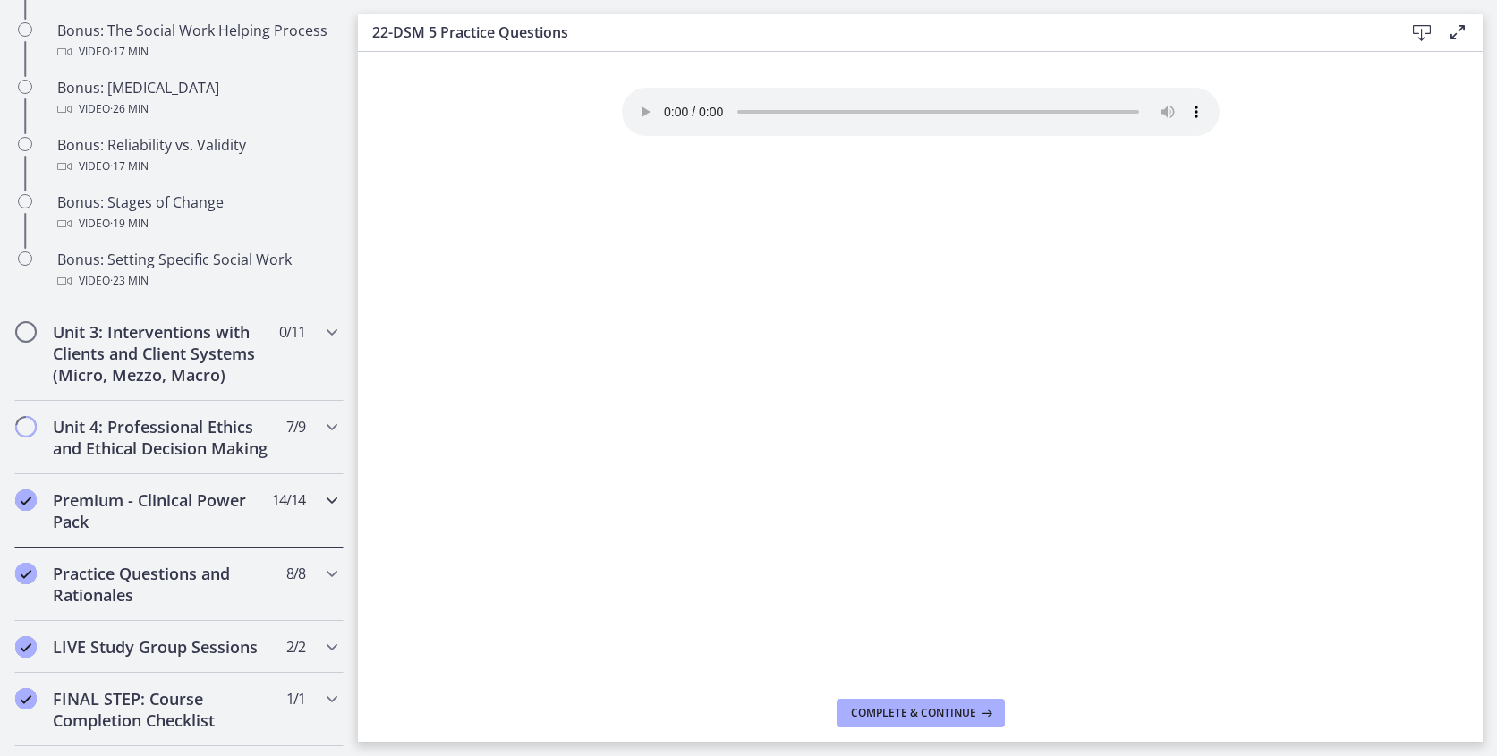
scroll to position [1551, 0]
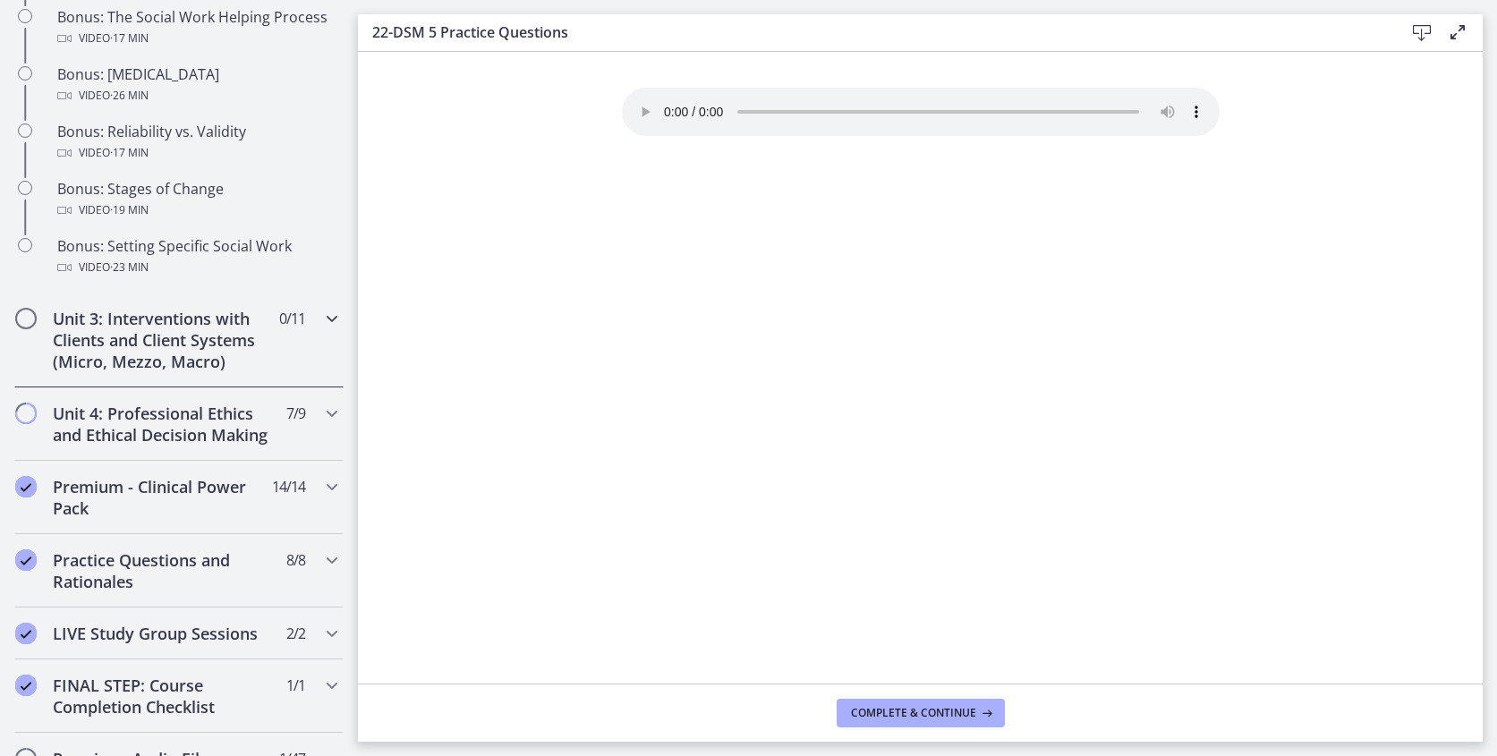
click at [326, 324] on icon "Chapters" at bounding box center [331, 318] width 21 height 21
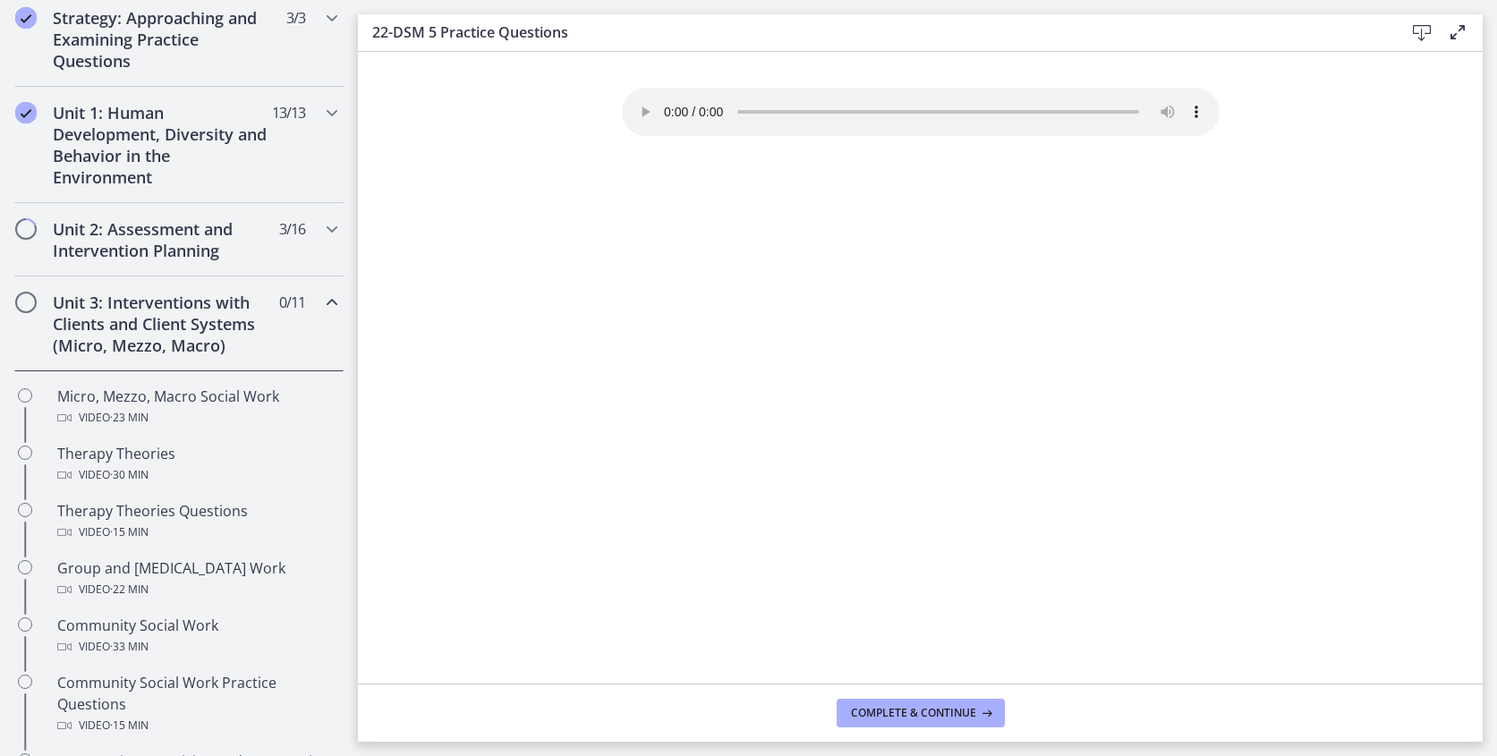
scroll to position [363, 0]
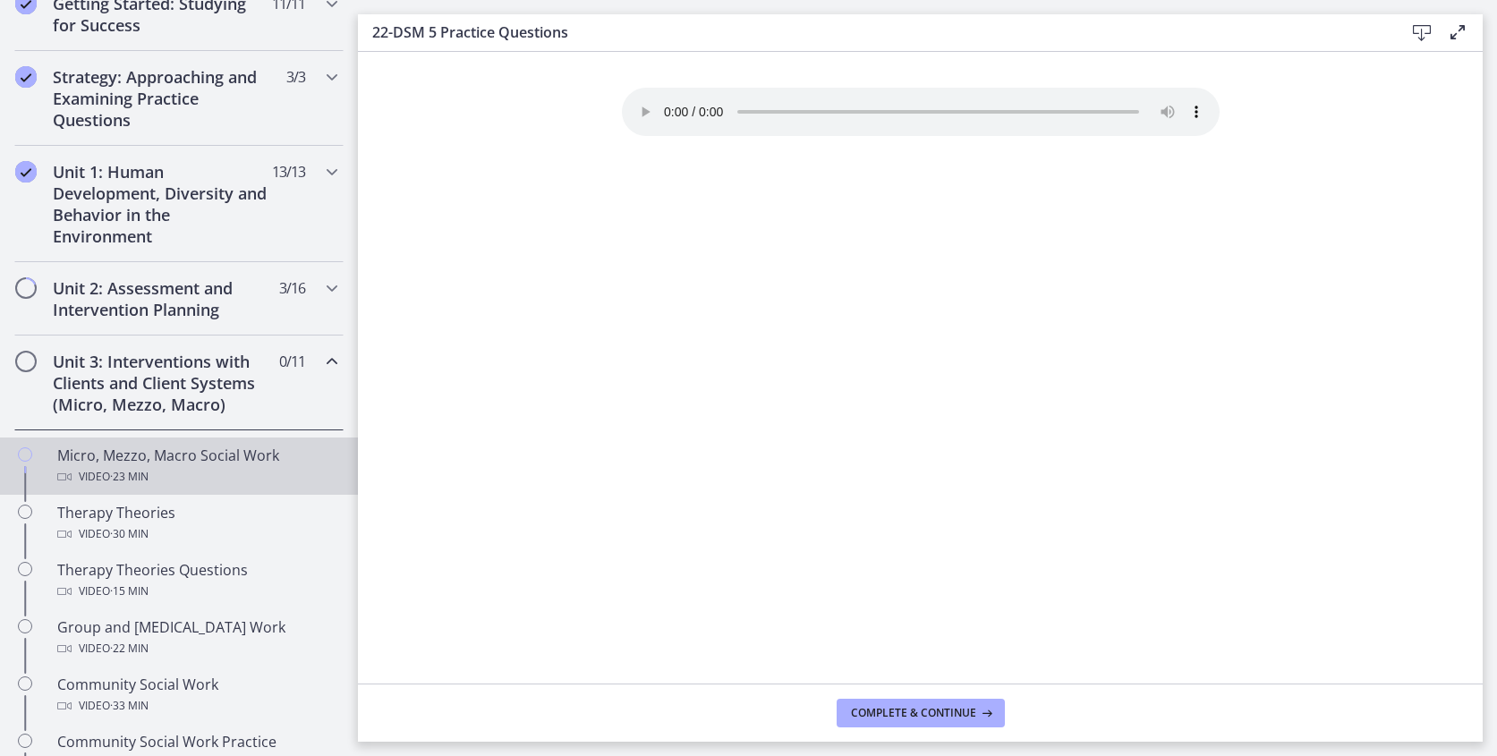
click at [162, 463] on div "Micro, Mezzo, Macro Social Work Video · 23 min" at bounding box center [196, 466] width 279 height 43
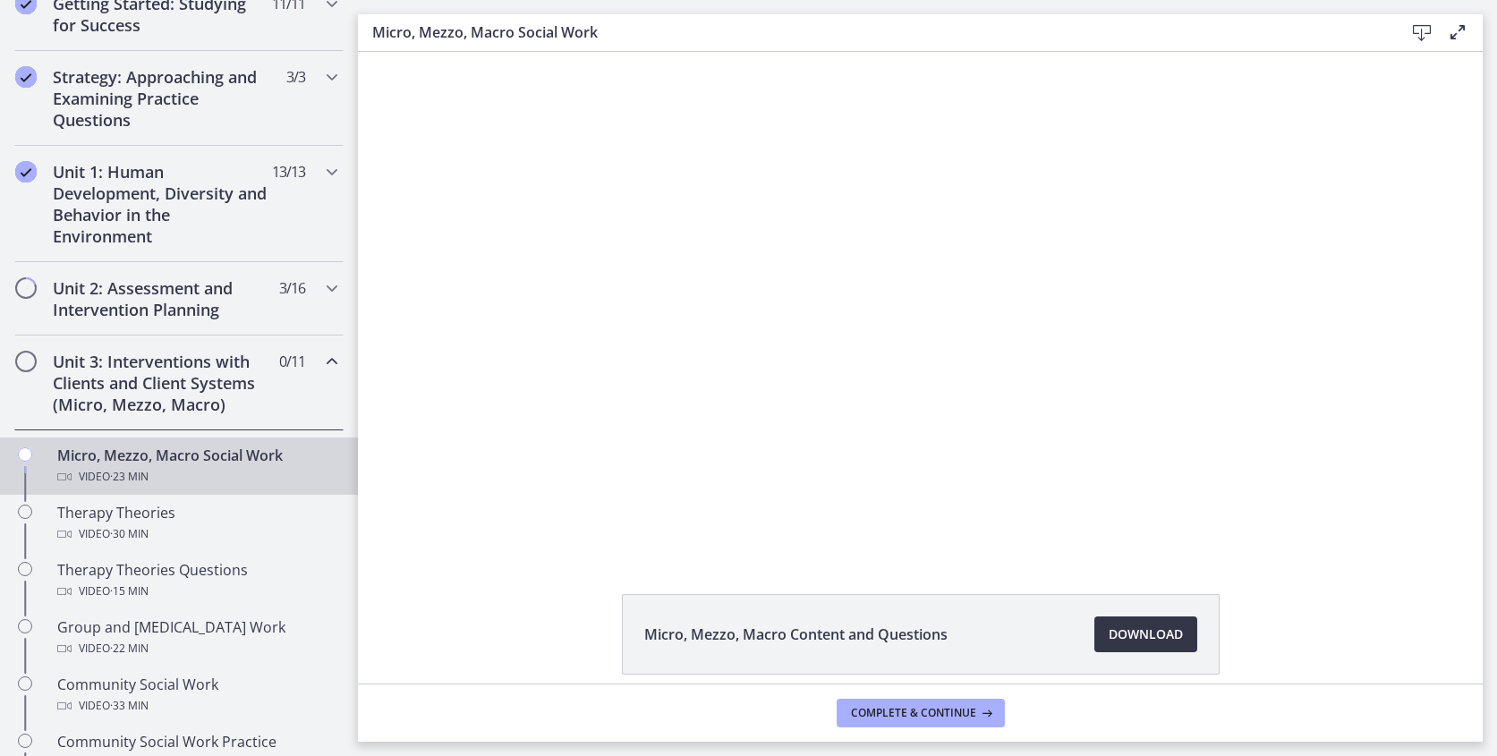
click at [1136, 642] on span "Download Opens in a new window" at bounding box center [1146, 634] width 74 height 21
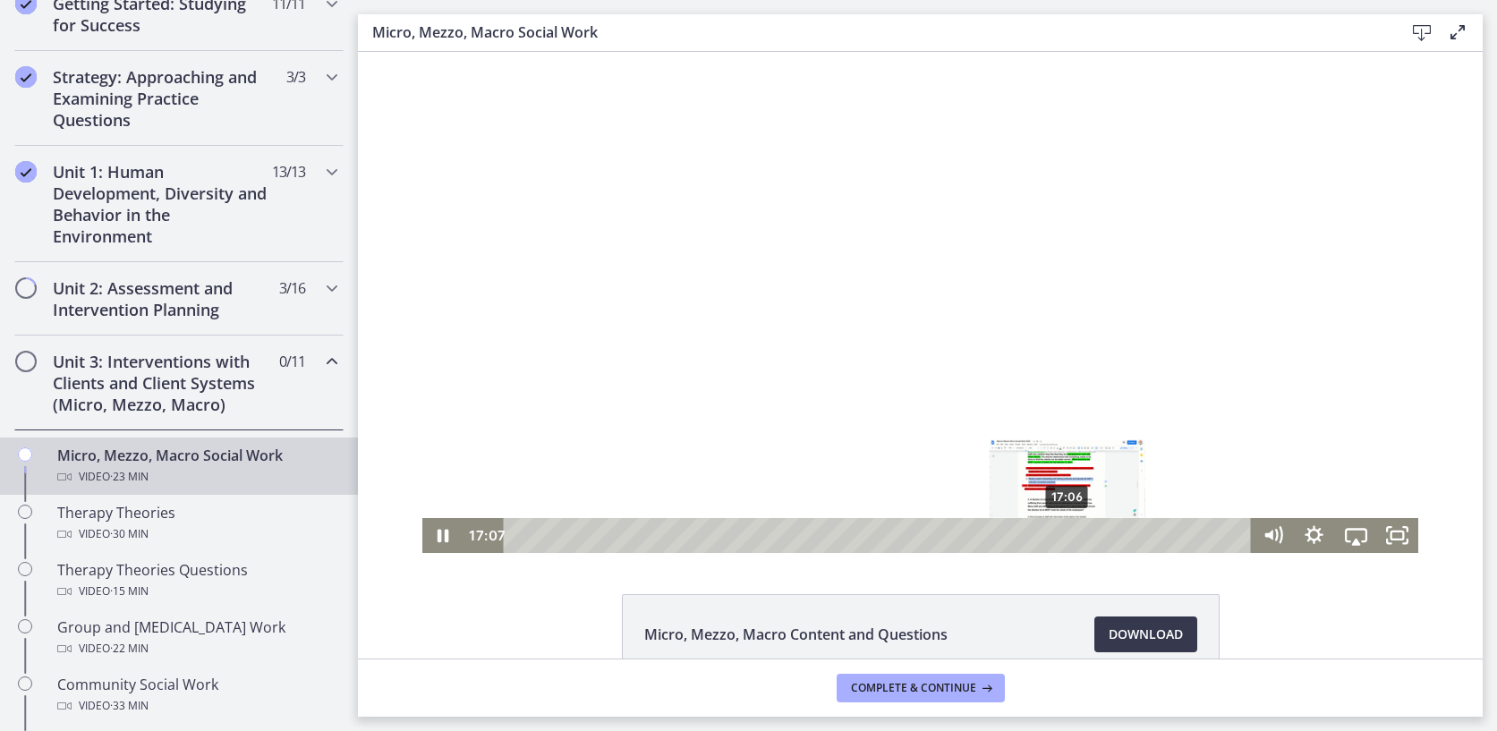
drag, startPoint x: 1031, startPoint y: 536, endPoint x: 1068, endPoint y: 539, distance: 37.7
click at [1068, 539] on div "Playbar" at bounding box center [1067, 536] width 12 height 12
click at [1066, 537] on div "Playbar" at bounding box center [1064, 536] width 12 height 12
drag, startPoint x: 1066, startPoint y: 537, endPoint x: 1077, endPoint y: 538, distance: 11.7
click at [1077, 538] on div "Playbar" at bounding box center [1076, 536] width 12 height 12
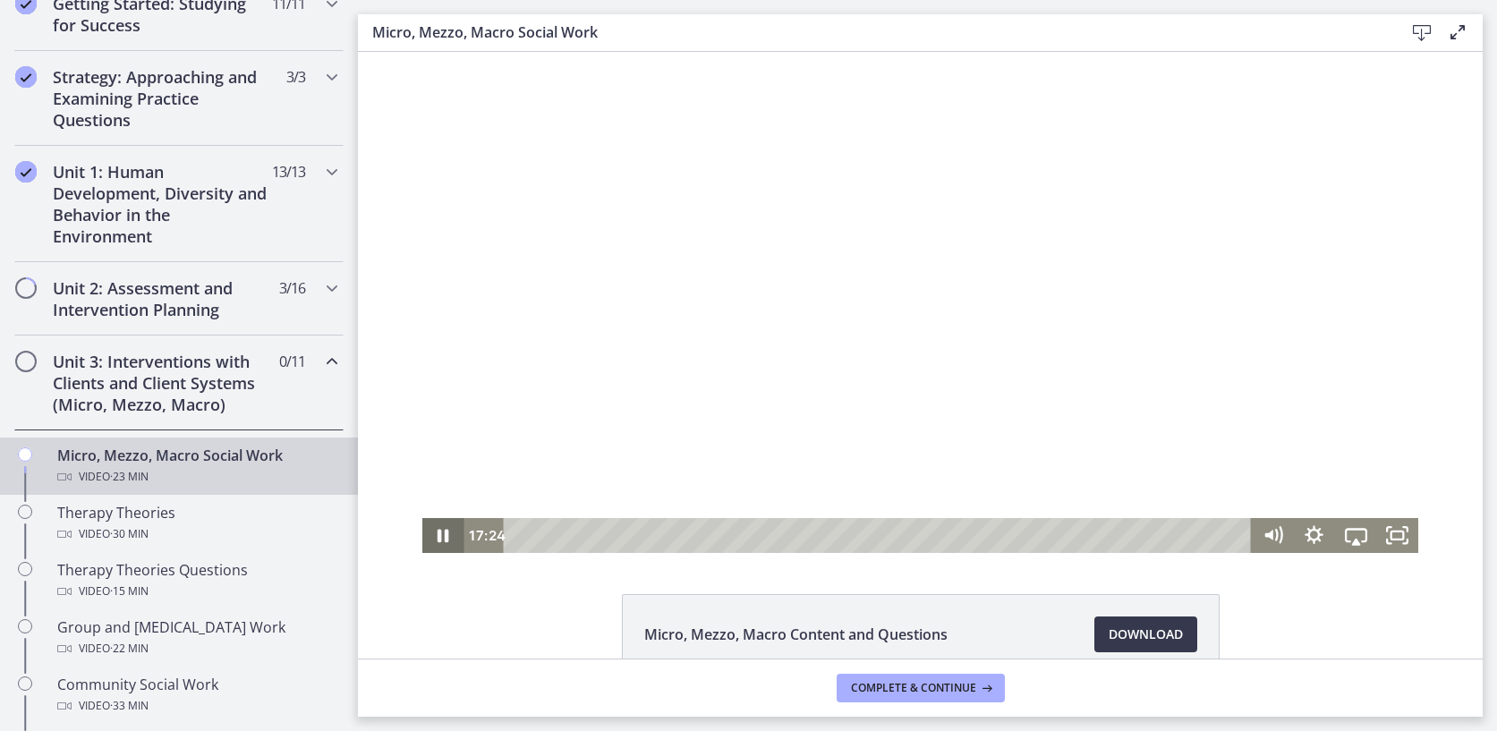
click at [446, 542] on icon "Pause" at bounding box center [444, 536] width 12 height 13
click at [1159, 546] on div "19:55" at bounding box center [880, 535] width 723 height 35
drag, startPoint x: 1158, startPoint y: 531, endPoint x: 1177, endPoint y: 539, distance: 20.1
click at [1177, 539] on div "Playbar" at bounding box center [1174, 536] width 12 height 12
click at [441, 537] on icon "Play Video" at bounding box center [444, 535] width 11 height 14
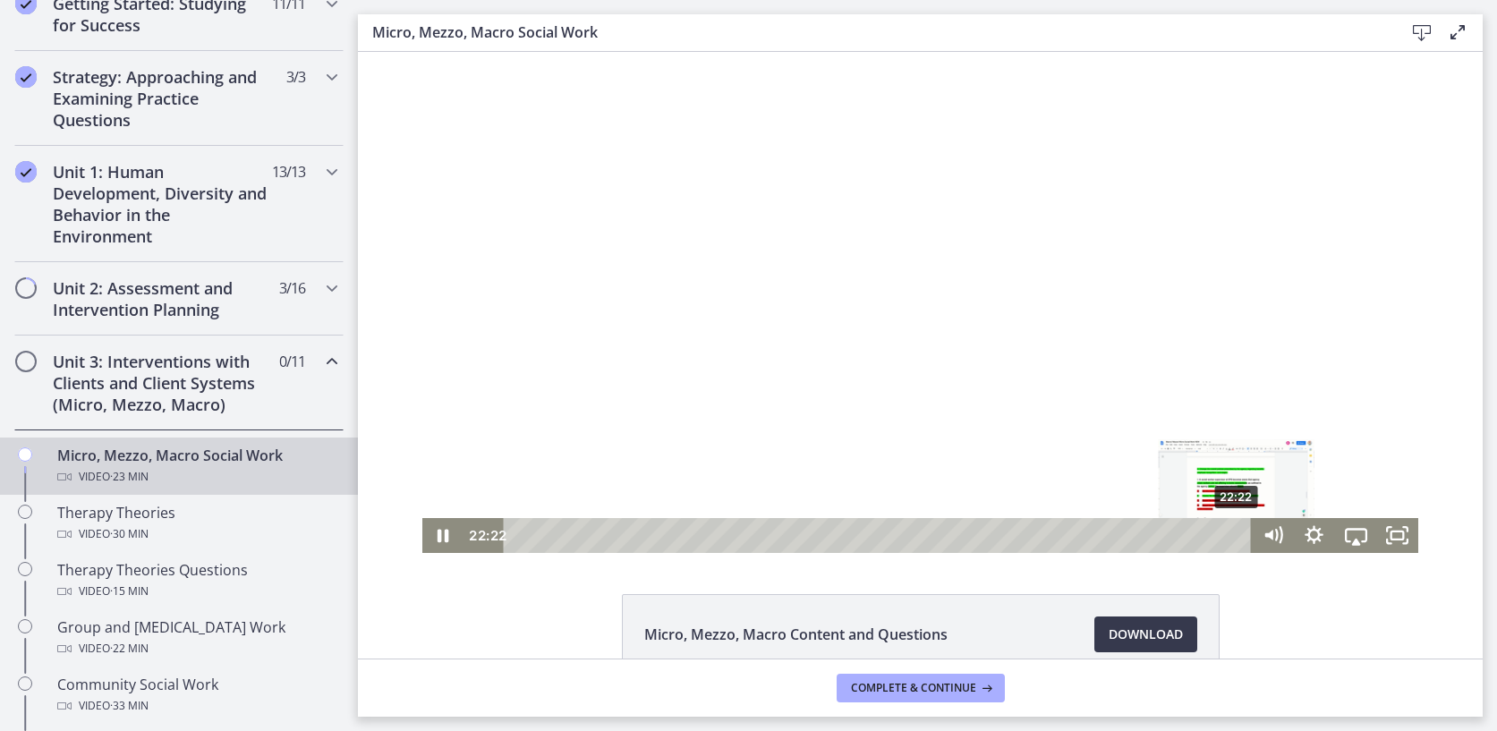
click at [1236, 542] on div "22:22" at bounding box center [880, 535] width 723 height 35
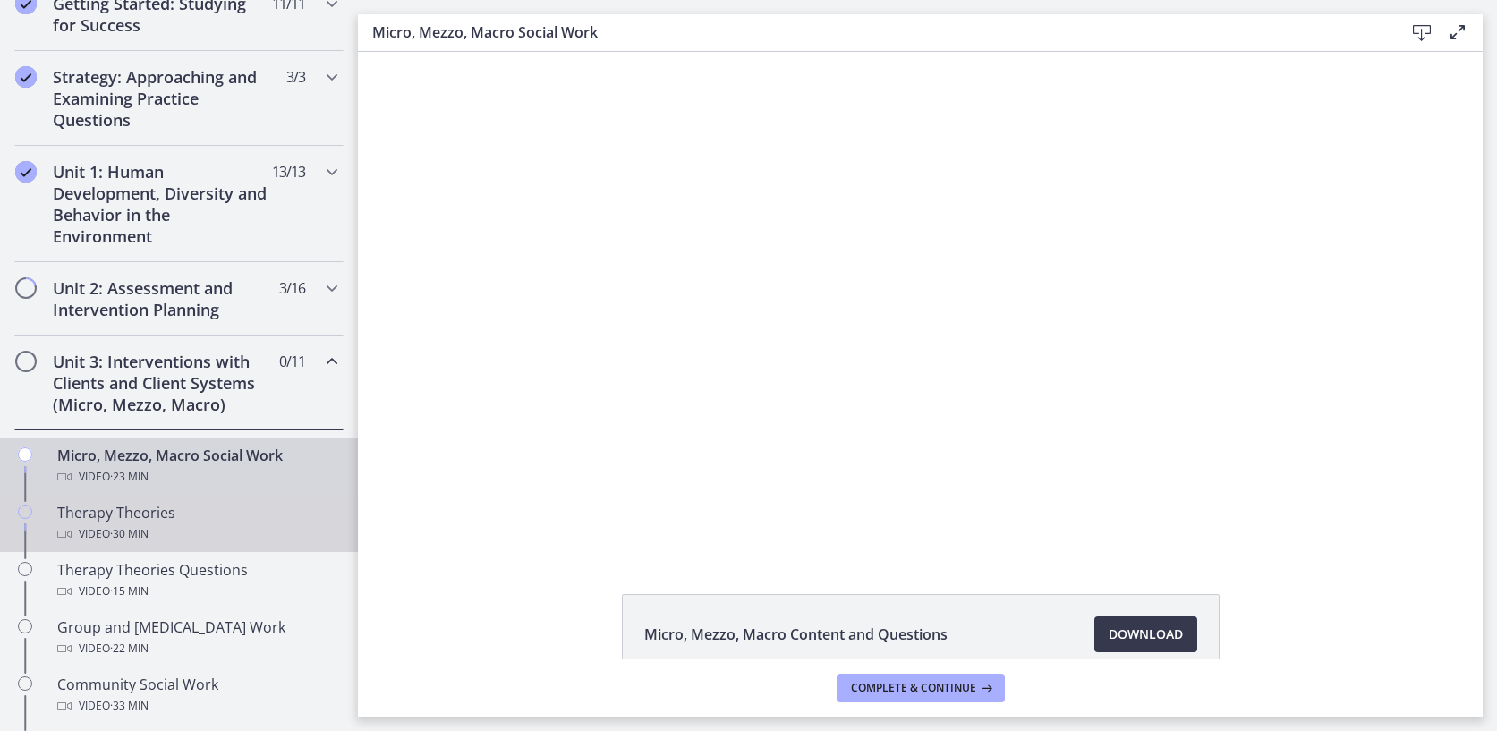
click at [85, 514] on div "Therapy Theories Video · 30 min" at bounding box center [196, 523] width 279 height 43
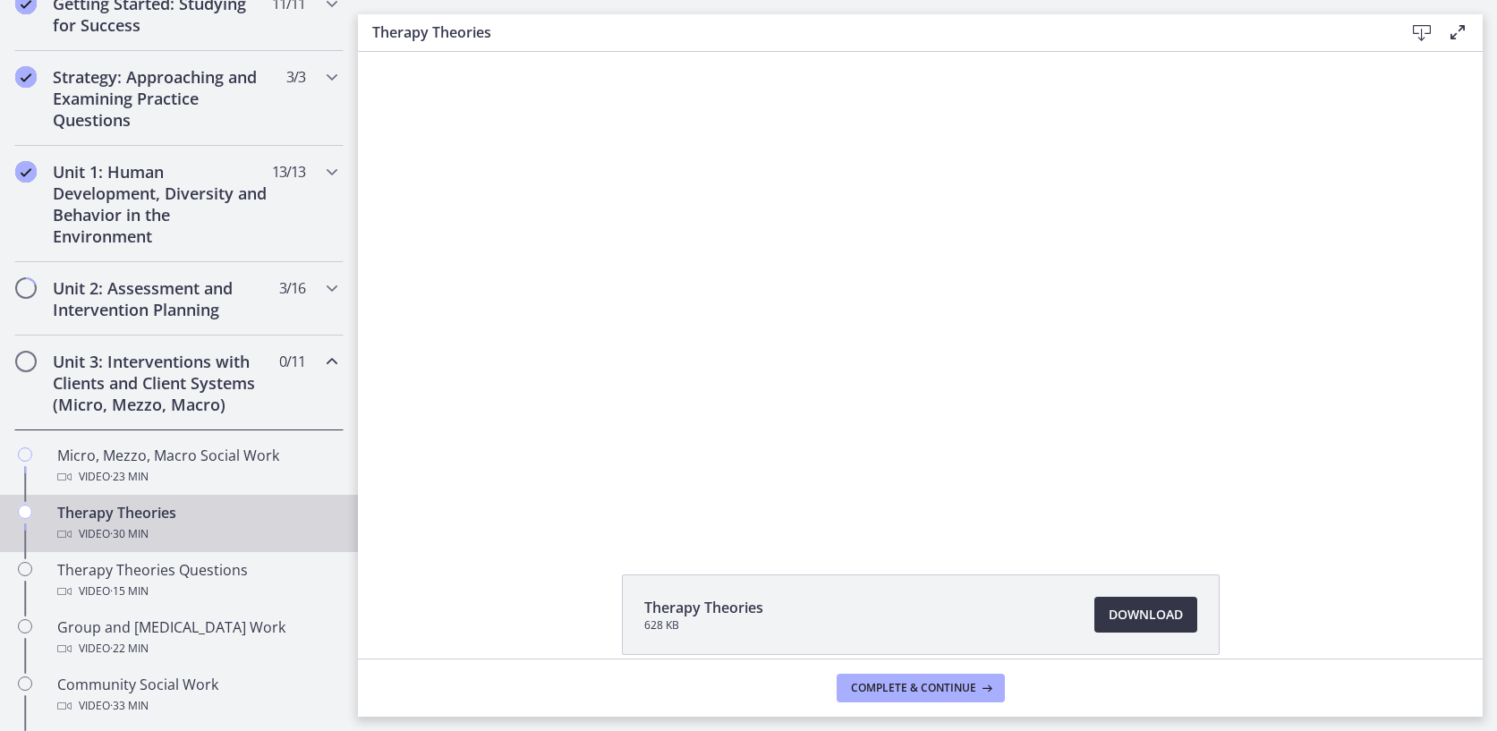
click at [1120, 618] on span "Download Opens in a new window" at bounding box center [1146, 614] width 74 height 21
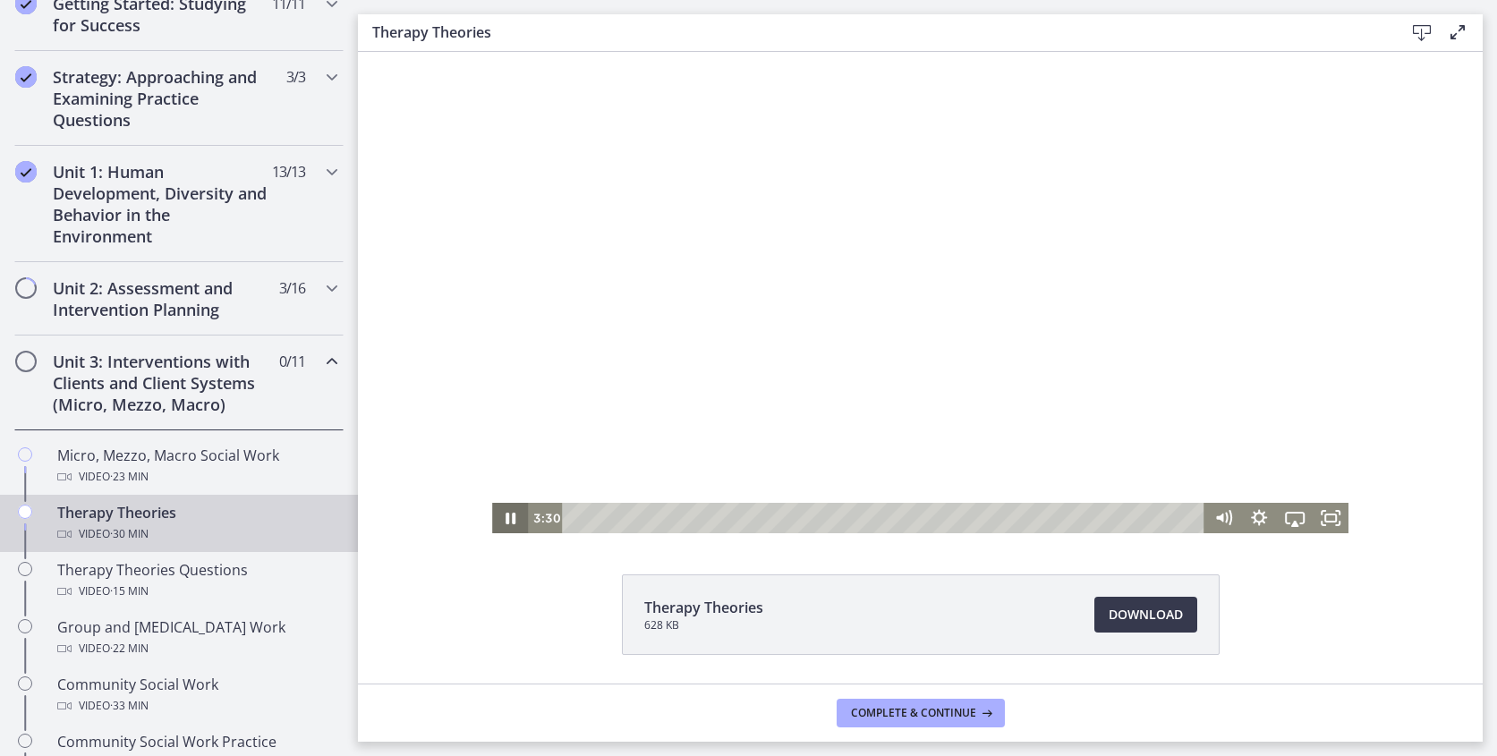
click at [506, 524] on icon "Pause" at bounding box center [510, 518] width 36 height 30
